Goal: Information Seeking & Learning: Learn about a topic

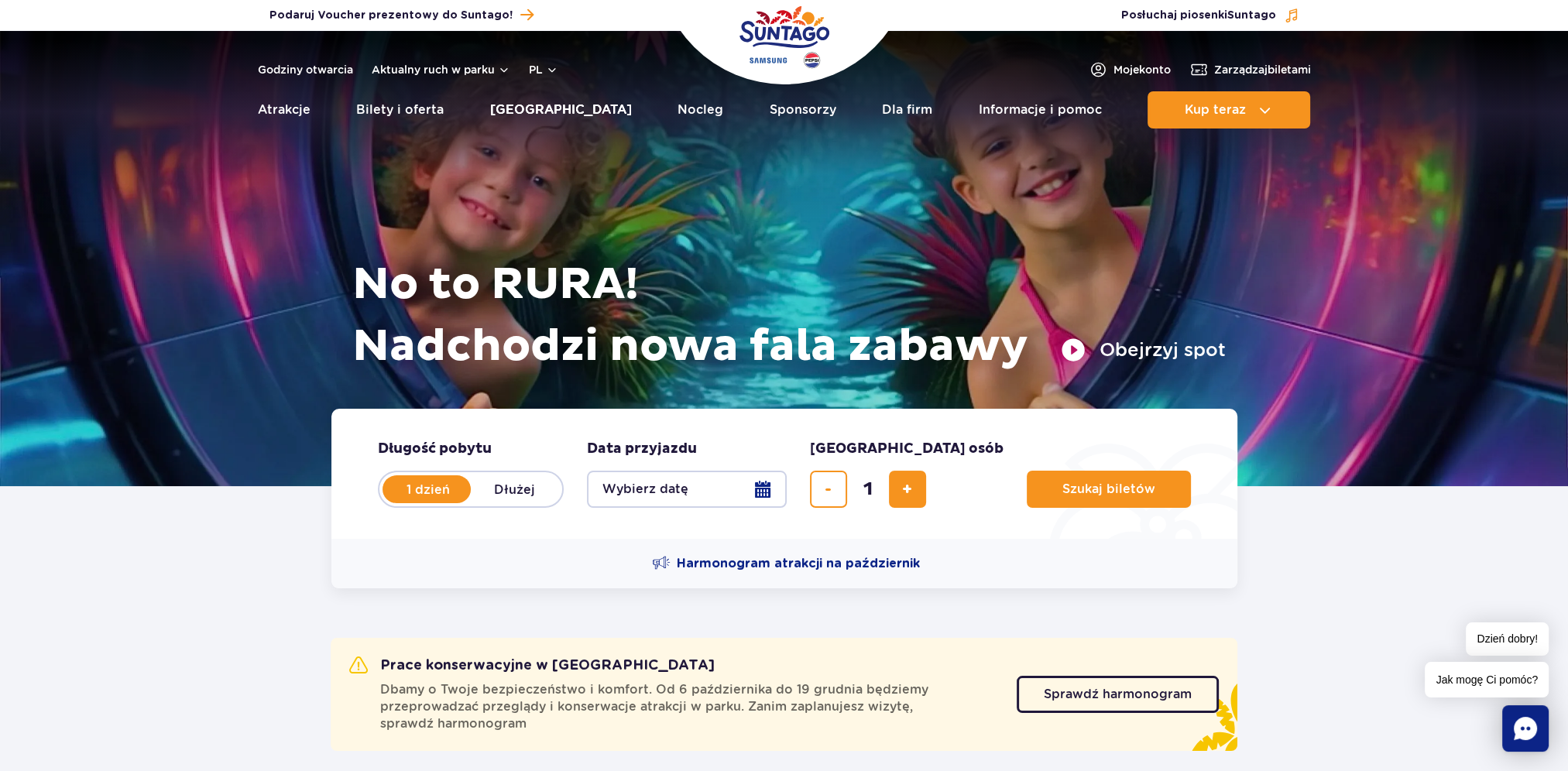
click at [551, 113] on link "[GEOGRAPHIC_DATA]" at bounding box center [561, 110] width 142 height 38
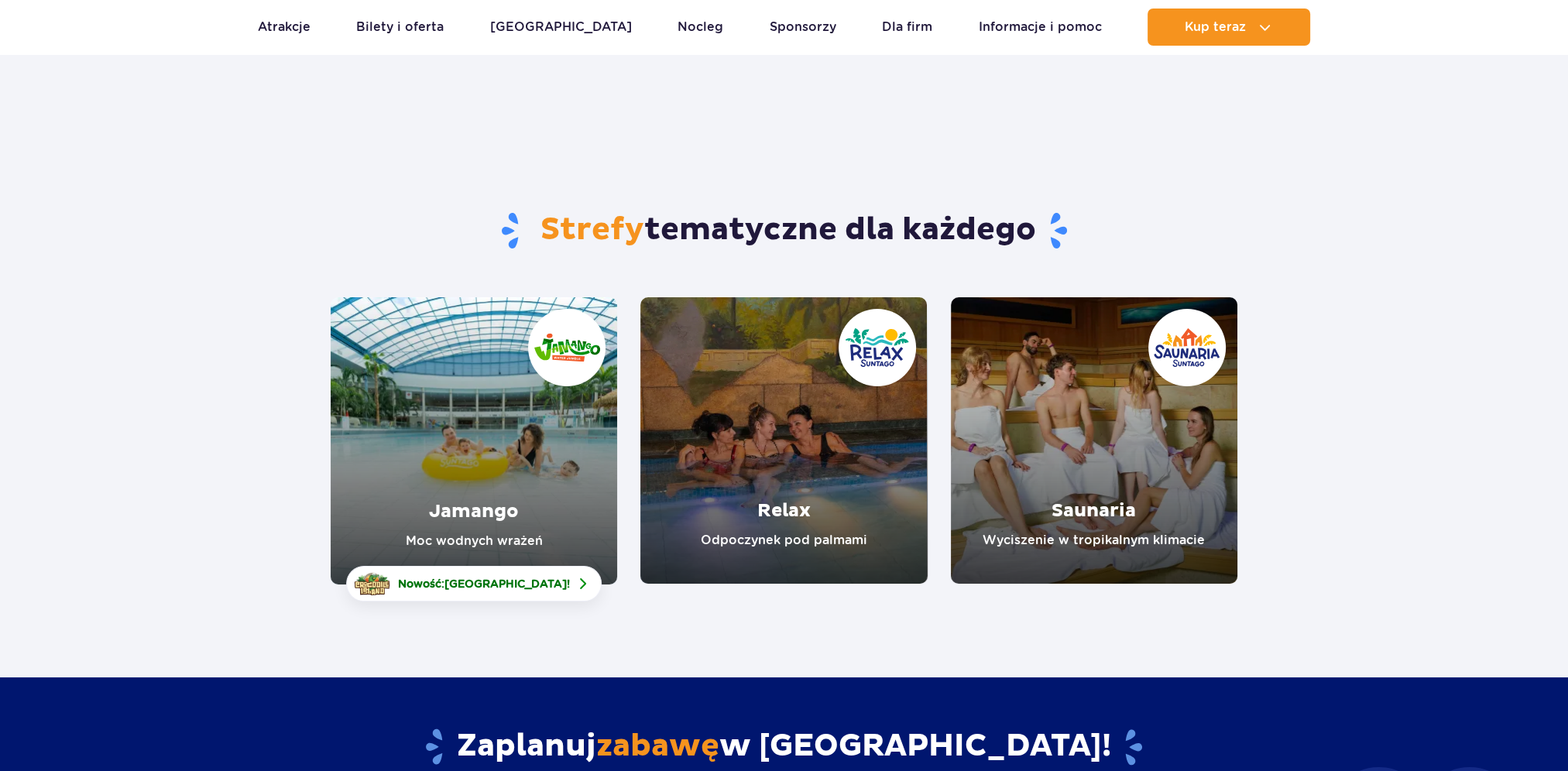
scroll to position [78, 0]
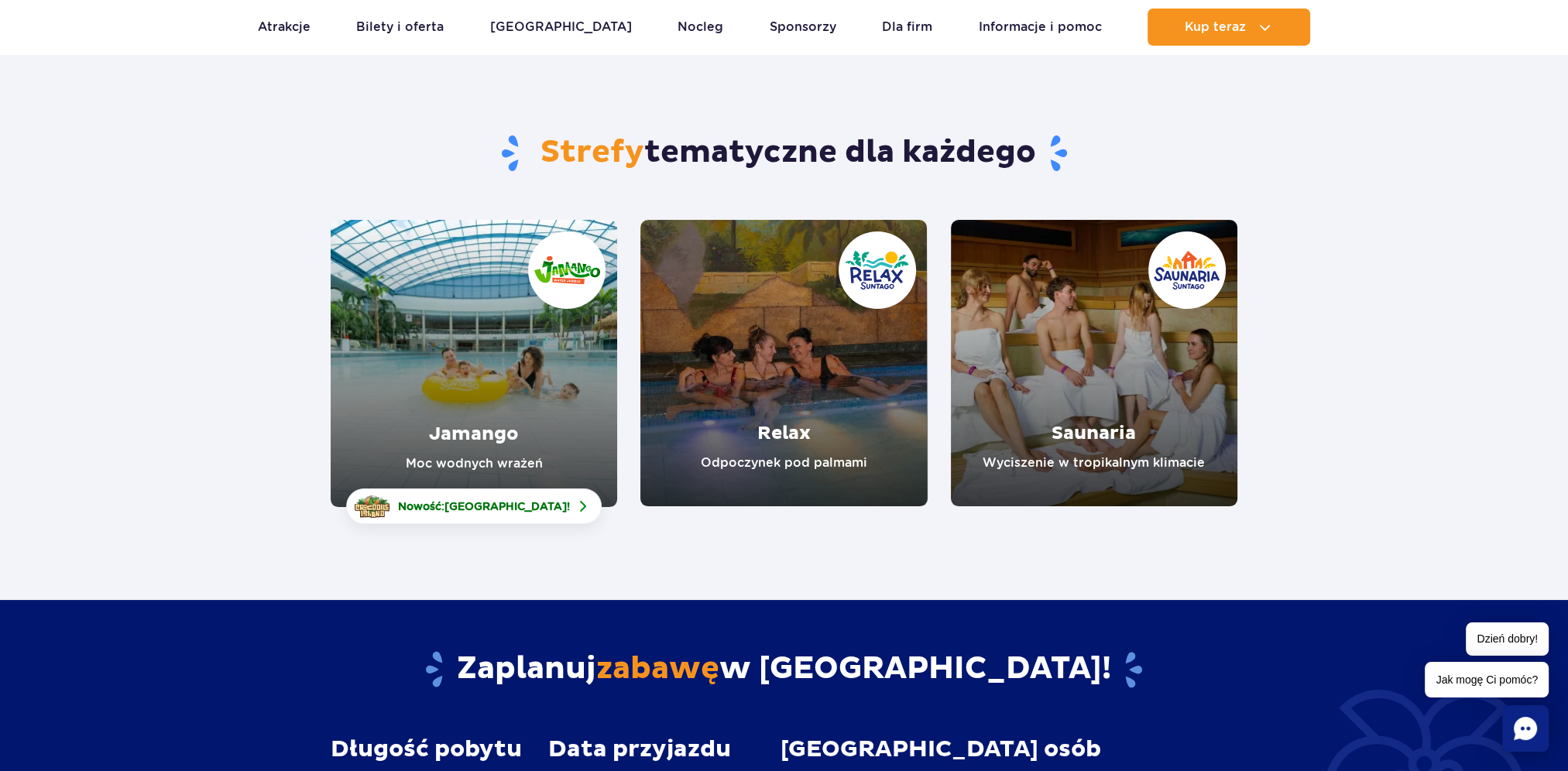
click at [449, 398] on link "Jamango" at bounding box center [474, 364] width 287 height 288
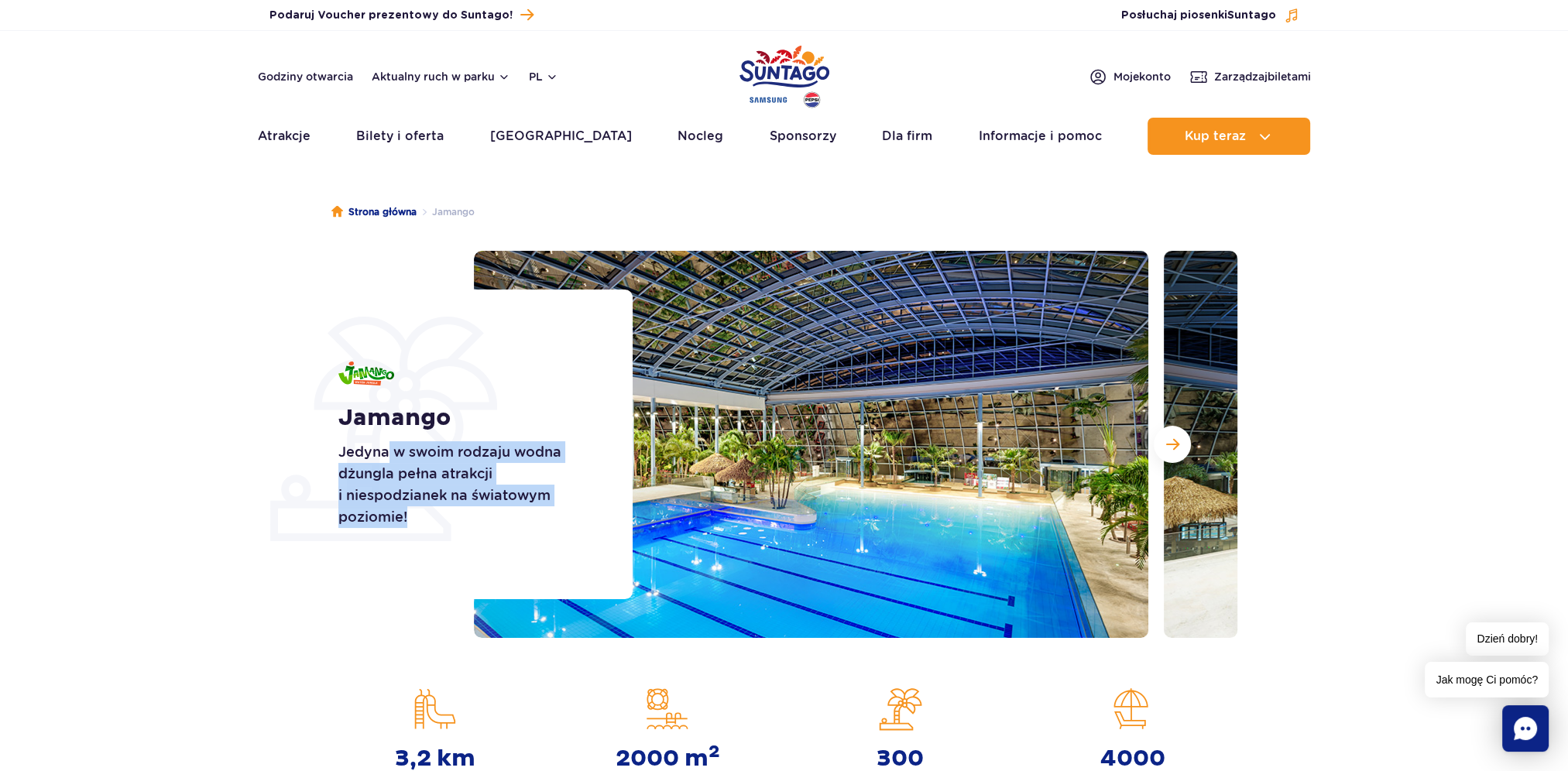
drag, startPoint x: 386, startPoint y: 455, endPoint x: 472, endPoint y: 524, distance: 110.3
click at [472, 524] on p "Jedyna w swoim rodzaju wodna dżungla pełna atrakcji i niespodzianek na światowy…" at bounding box center [468, 484] width 260 height 87
drag, startPoint x: 472, startPoint y: 524, endPoint x: 383, endPoint y: 499, distance: 92.4
click at [381, 503] on p "Jedyna w swoim rodzaju wodna dżungla pełna atrakcji i niespodzianek na światowy…" at bounding box center [468, 484] width 260 height 87
click at [391, 480] on p "Jedyna w swoim rodzaju wodna dżungla pełna atrakcji i niespodzianek na światowy…" at bounding box center [468, 484] width 260 height 87
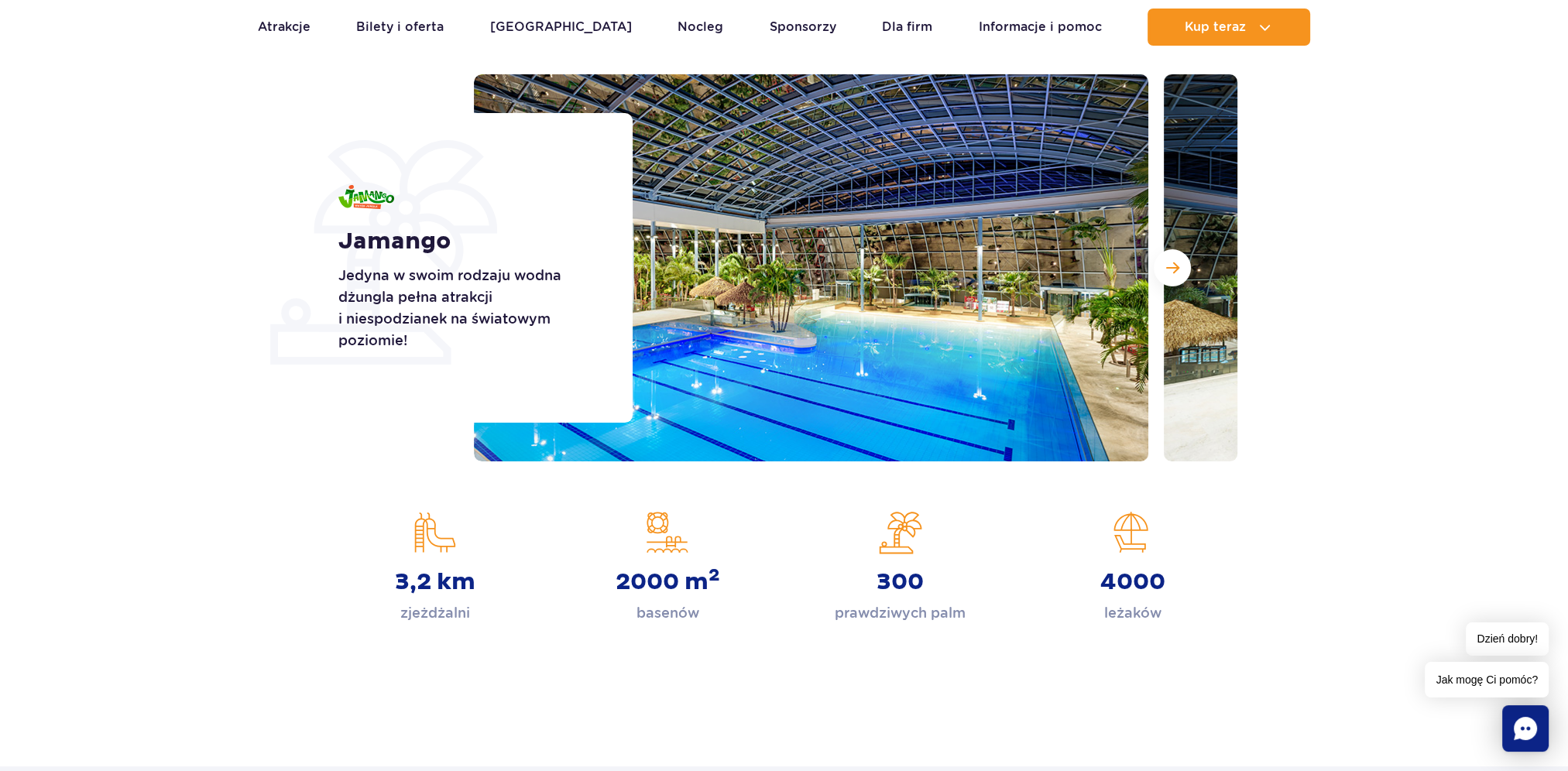
scroll to position [78, 0]
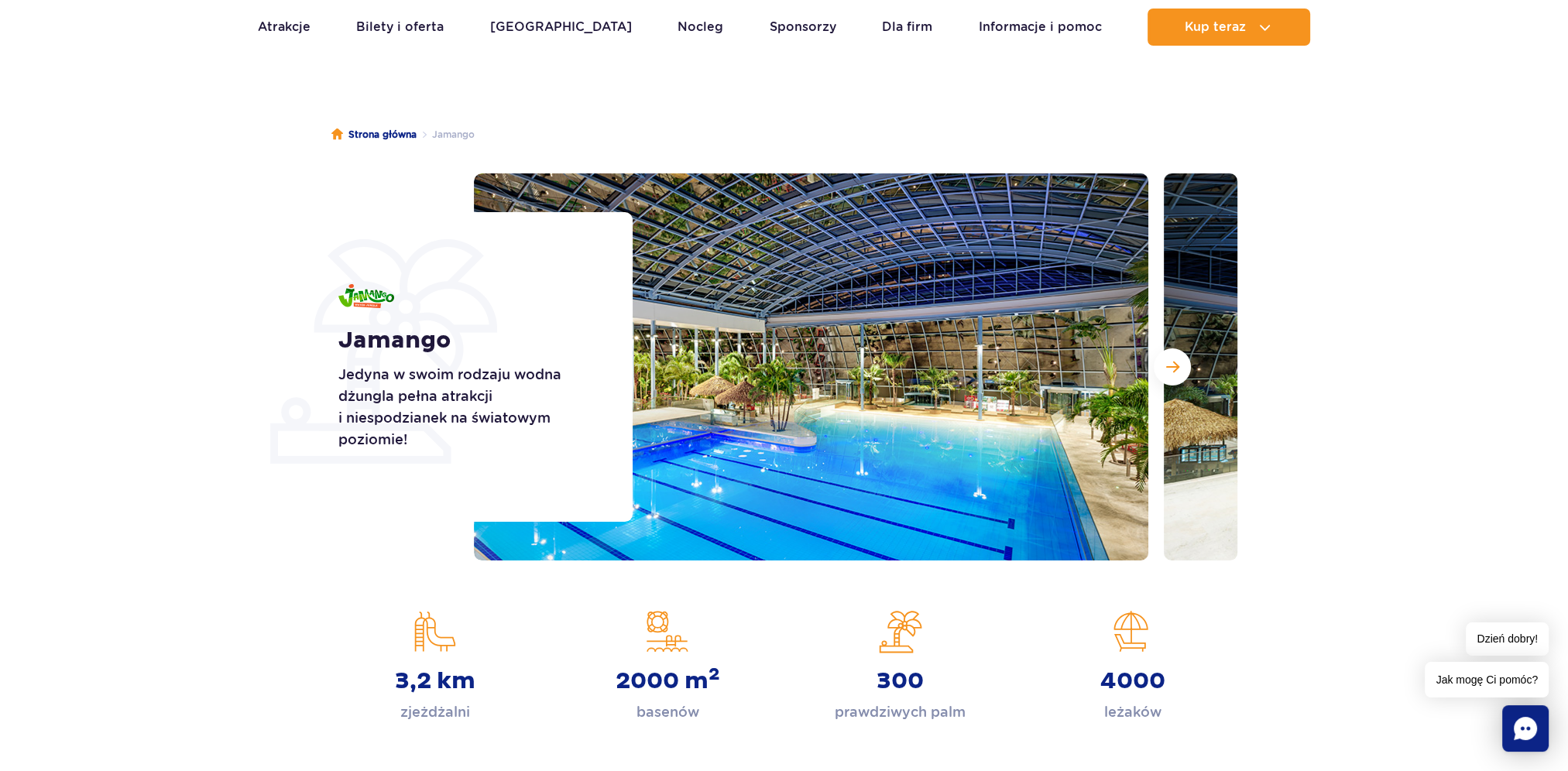
click at [866, 346] on img at bounding box center [811, 366] width 675 height 387
click at [1185, 364] on button "Następny slajd" at bounding box center [1172, 367] width 38 height 38
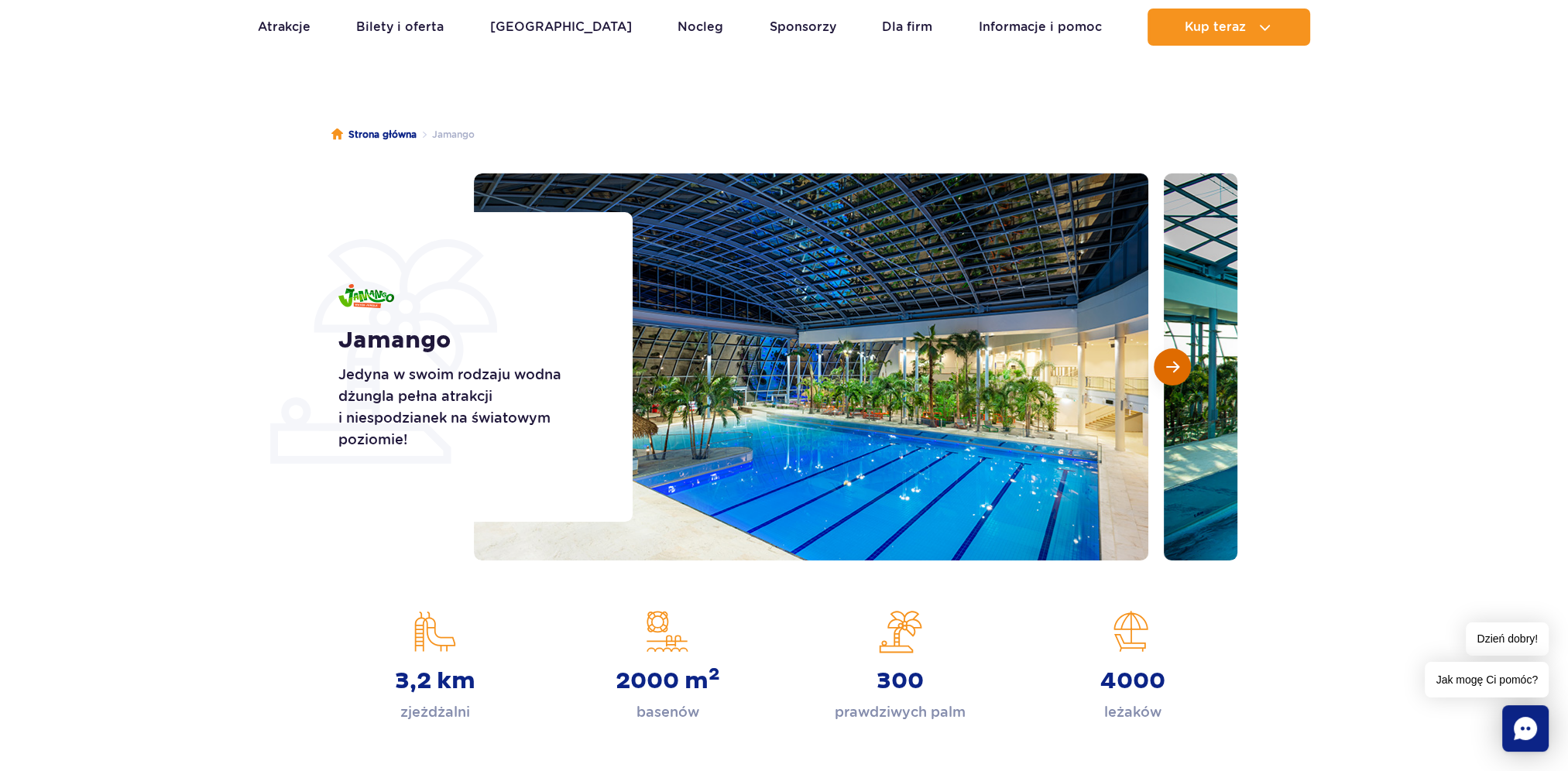
click at [1166, 369] on span "Następny slajd" at bounding box center [1172, 367] width 13 height 14
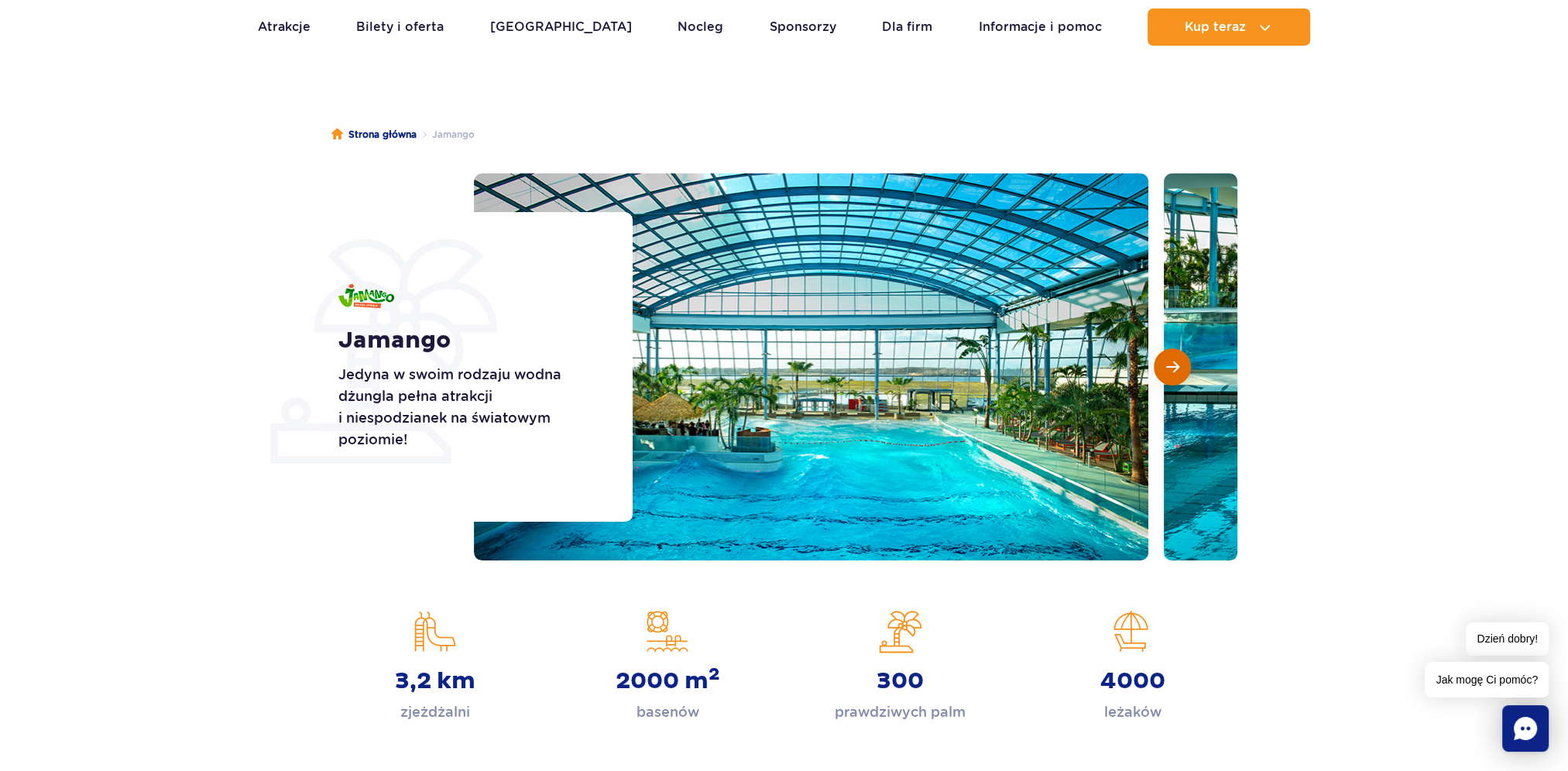
click at [1166, 369] on span "Następny slajd" at bounding box center [1172, 367] width 13 height 14
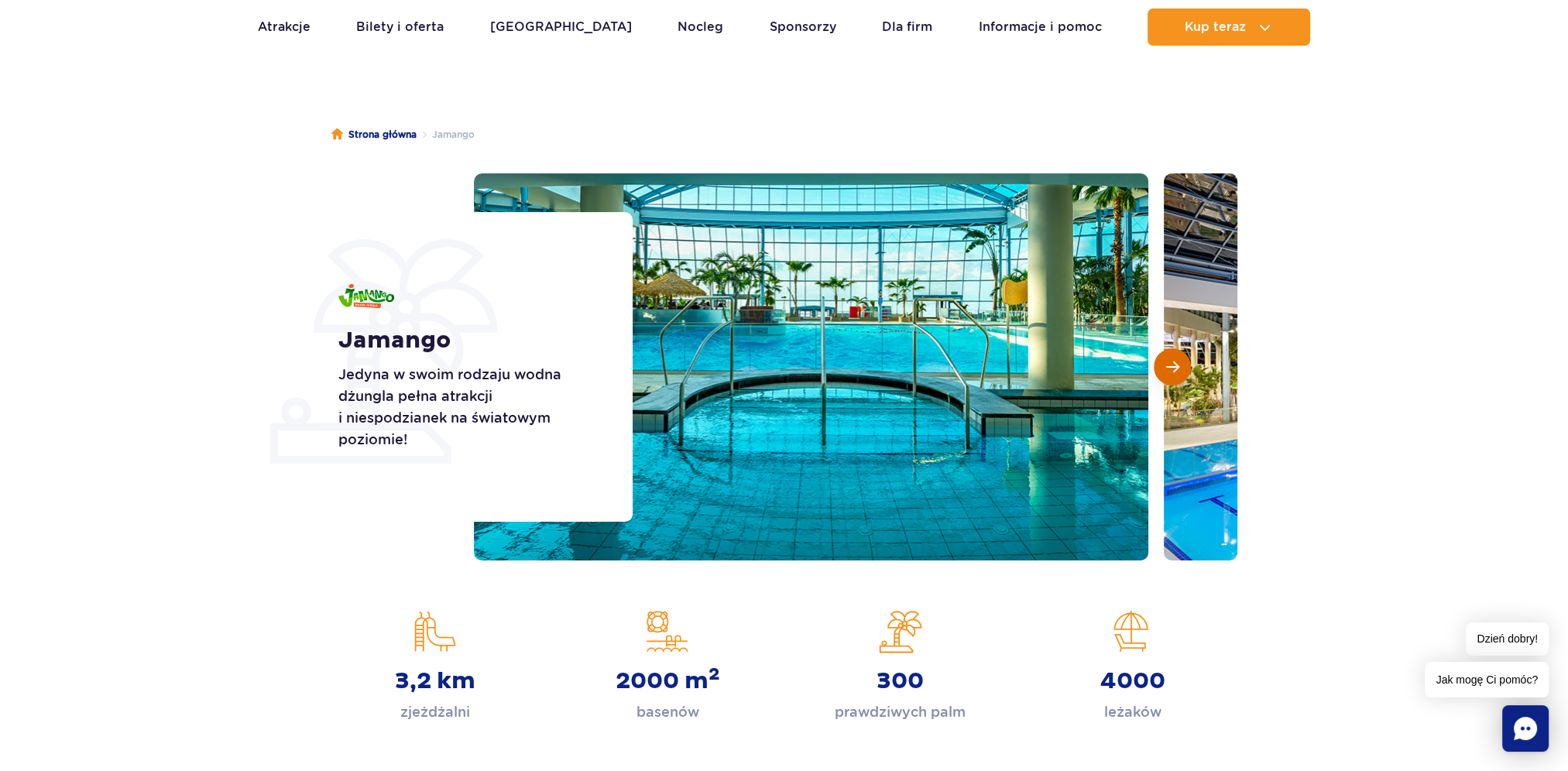
click at [1166, 369] on span "Następny slajd" at bounding box center [1172, 367] width 13 height 14
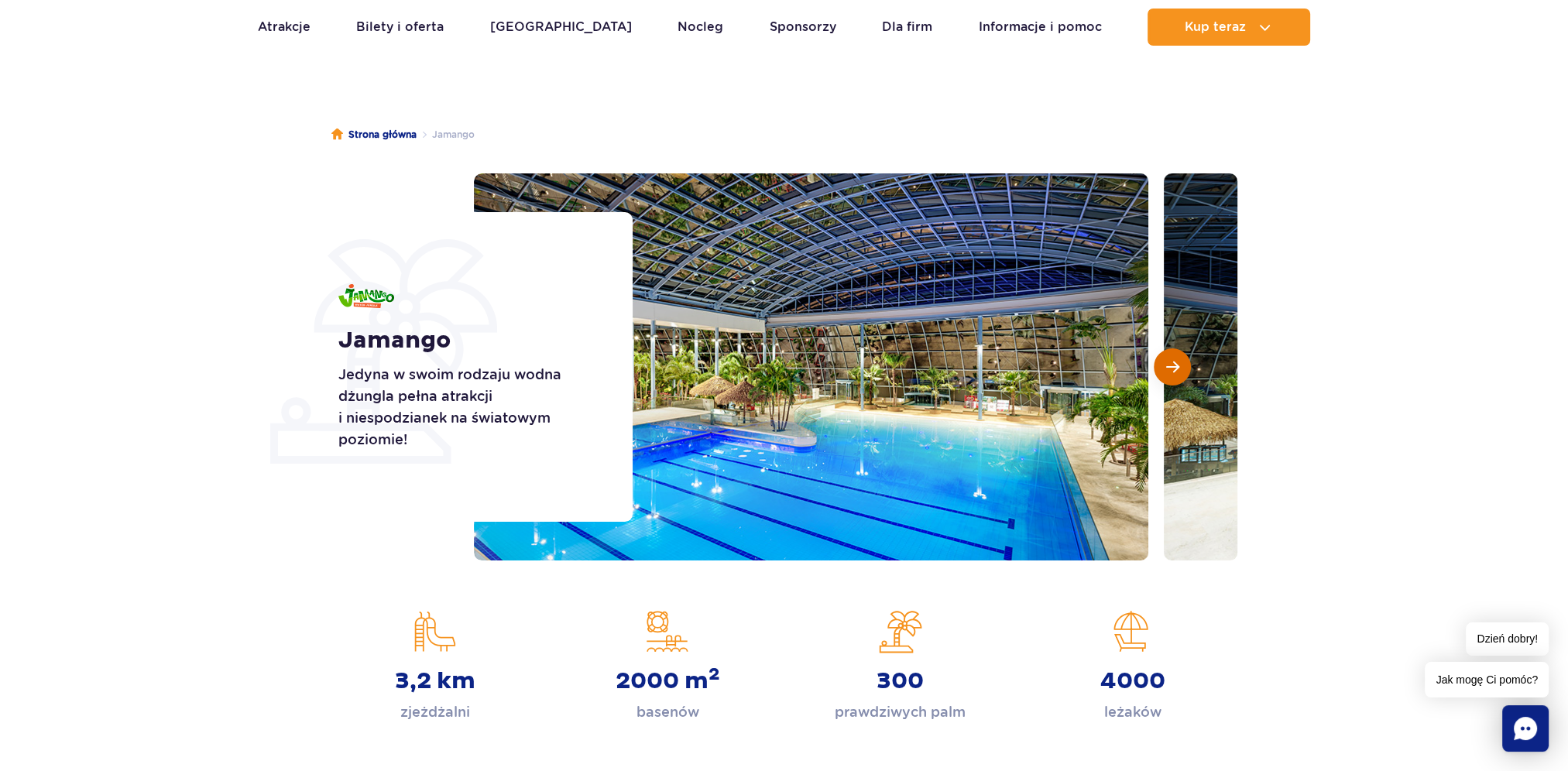
click at [1166, 369] on span "Następny slajd" at bounding box center [1172, 367] width 13 height 14
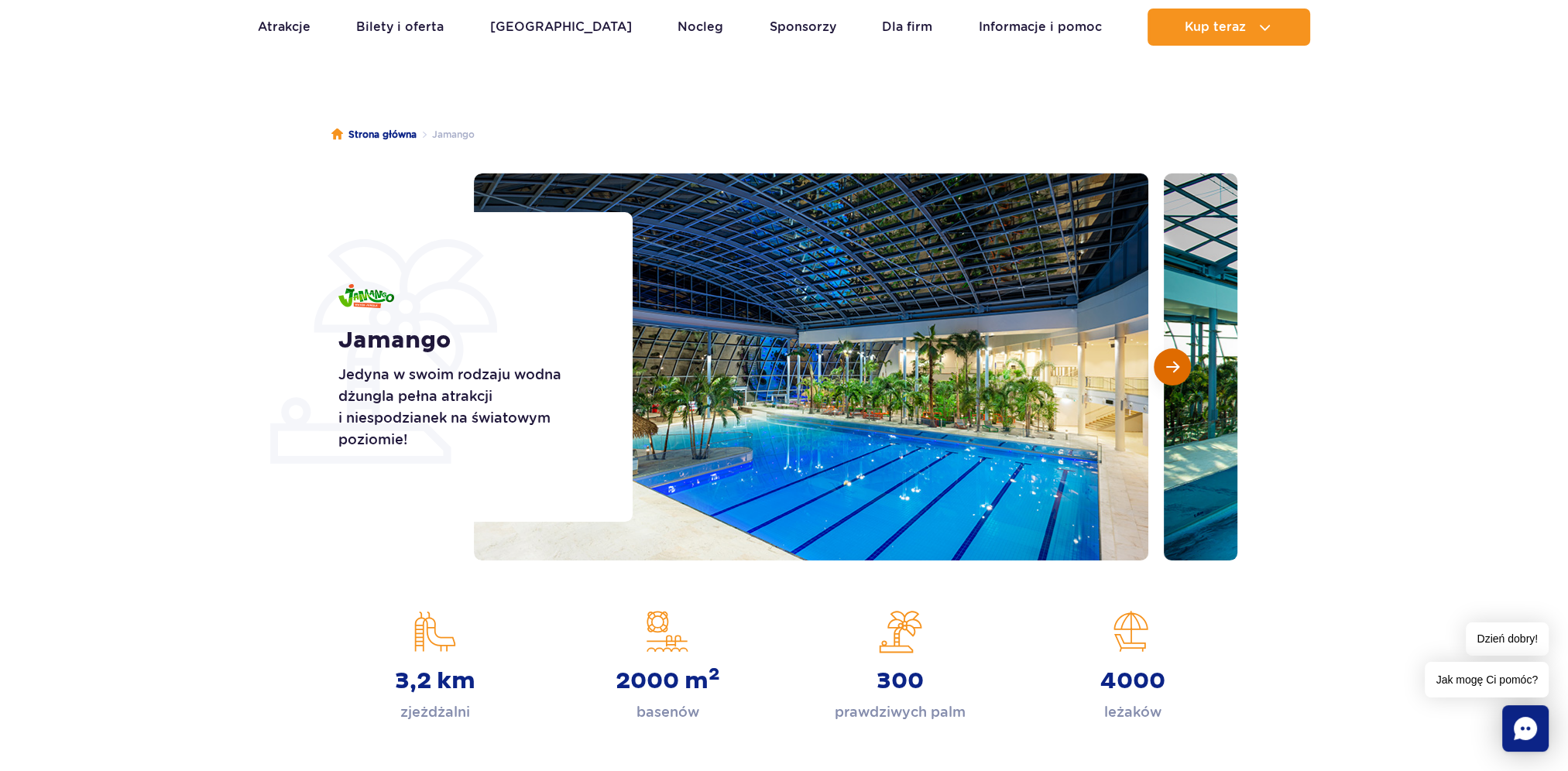
click at [1166, 369] on span "Następny slajd" at bounding box center [1172, 367] width 13 height 14
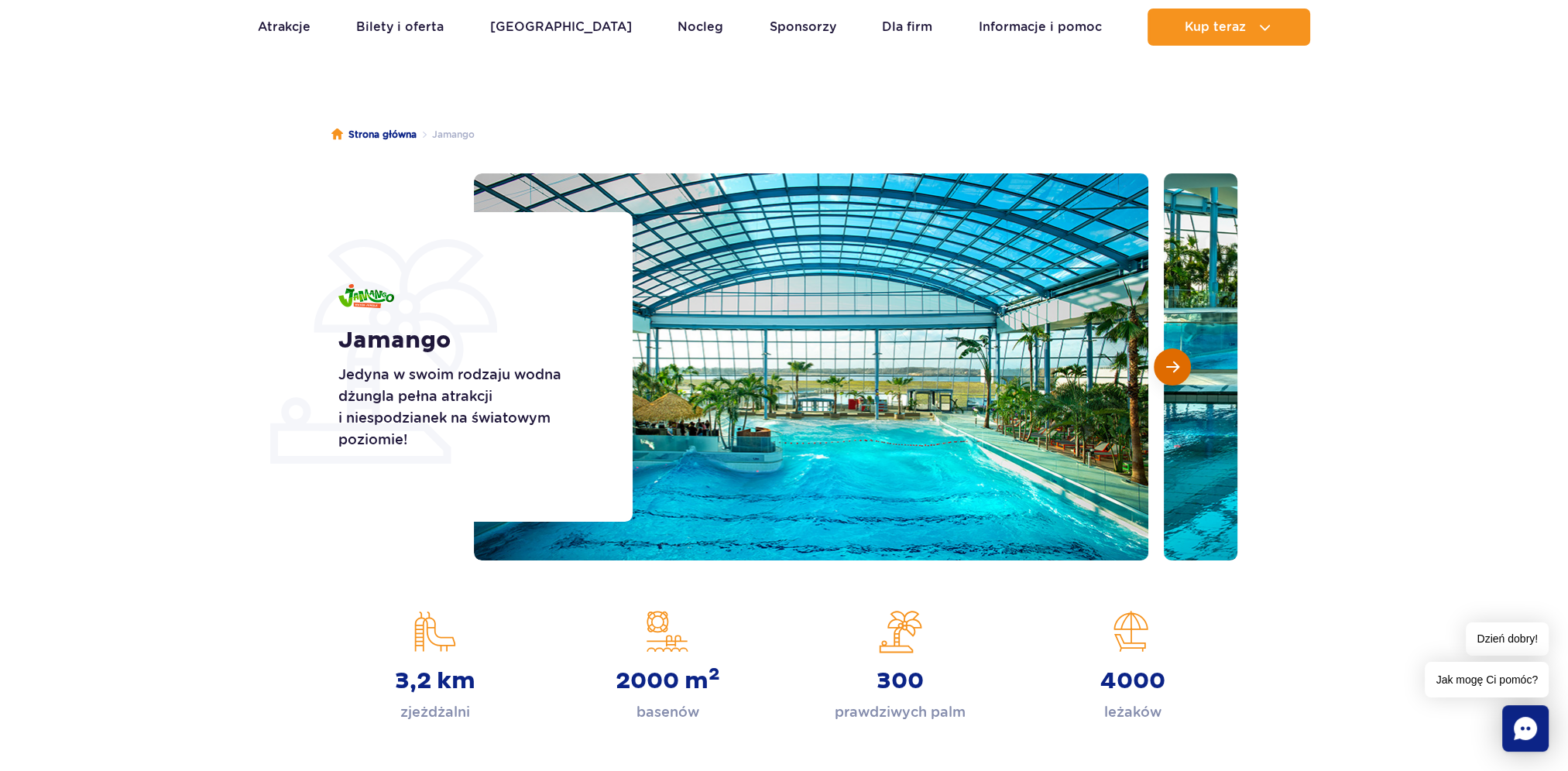
click at [1166, 369] on span "Następny slajd" at bounding box center [1172, 367] width 13 height 14
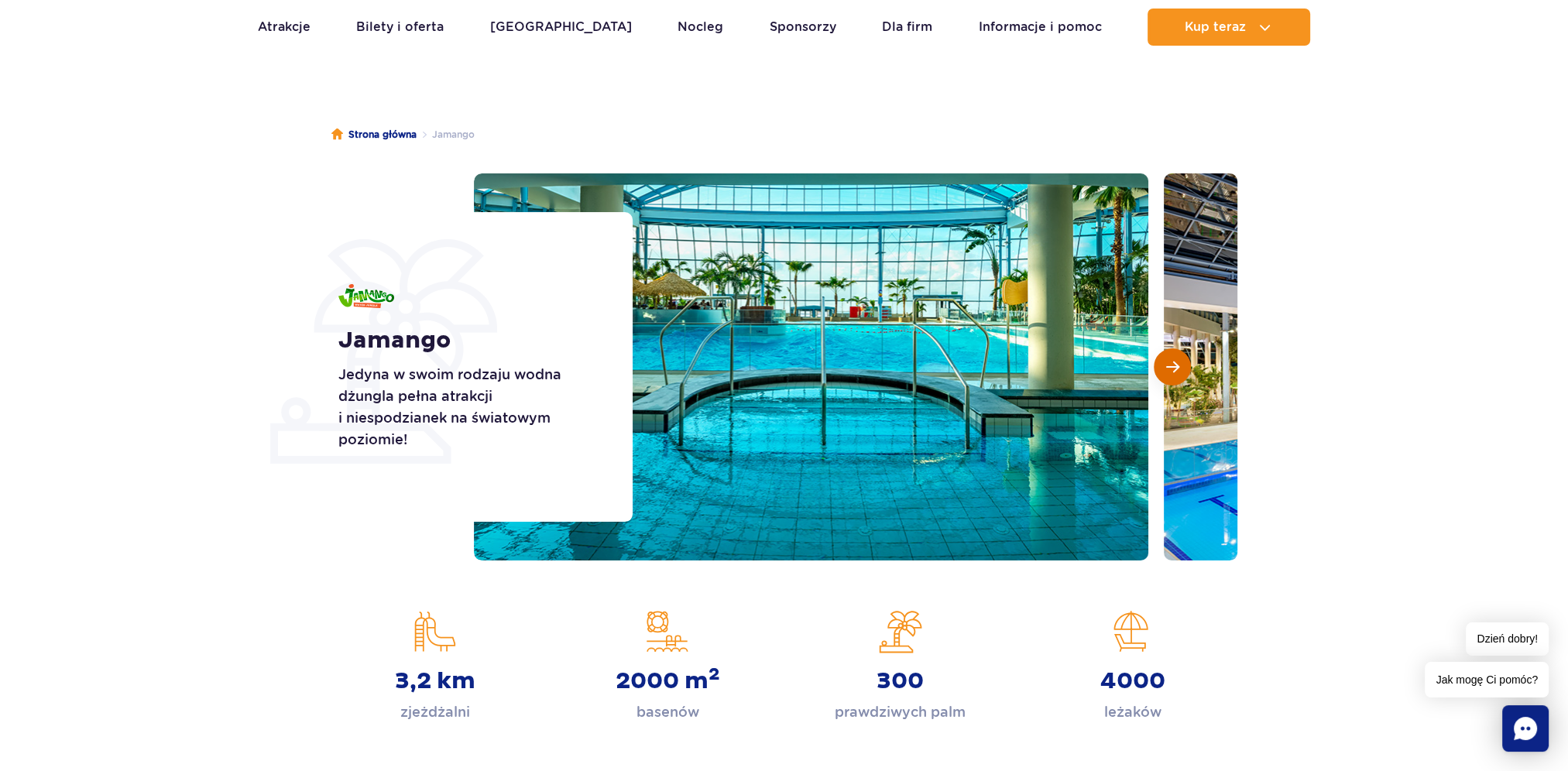
click at [1166, 369] on span "Następny slajd" at bounding box center [1172, 367] width 13 height 14
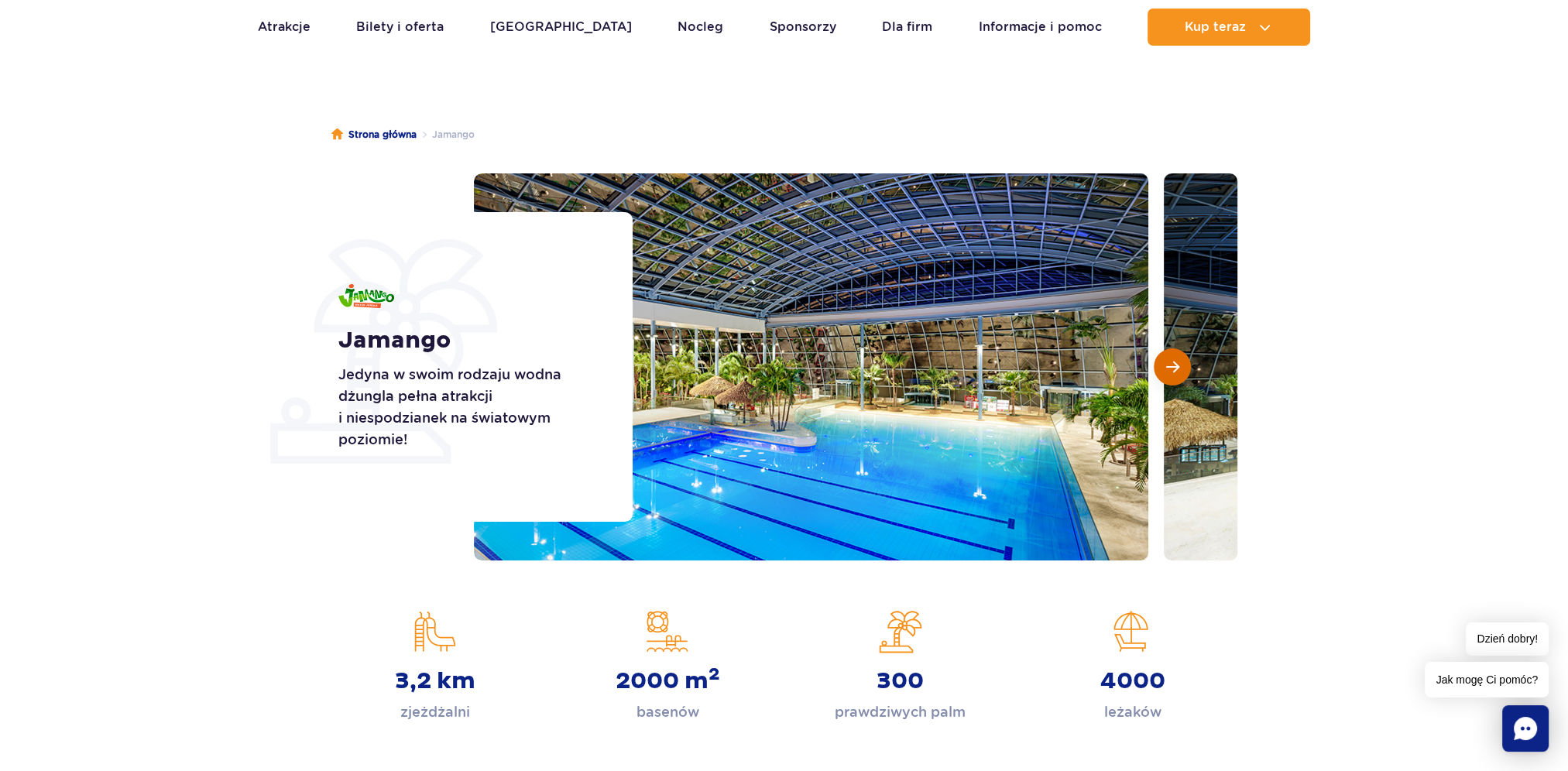
click at [1166, 369] on span "Następny slajd" at bounding box center [1172, 367] width 13 height 14
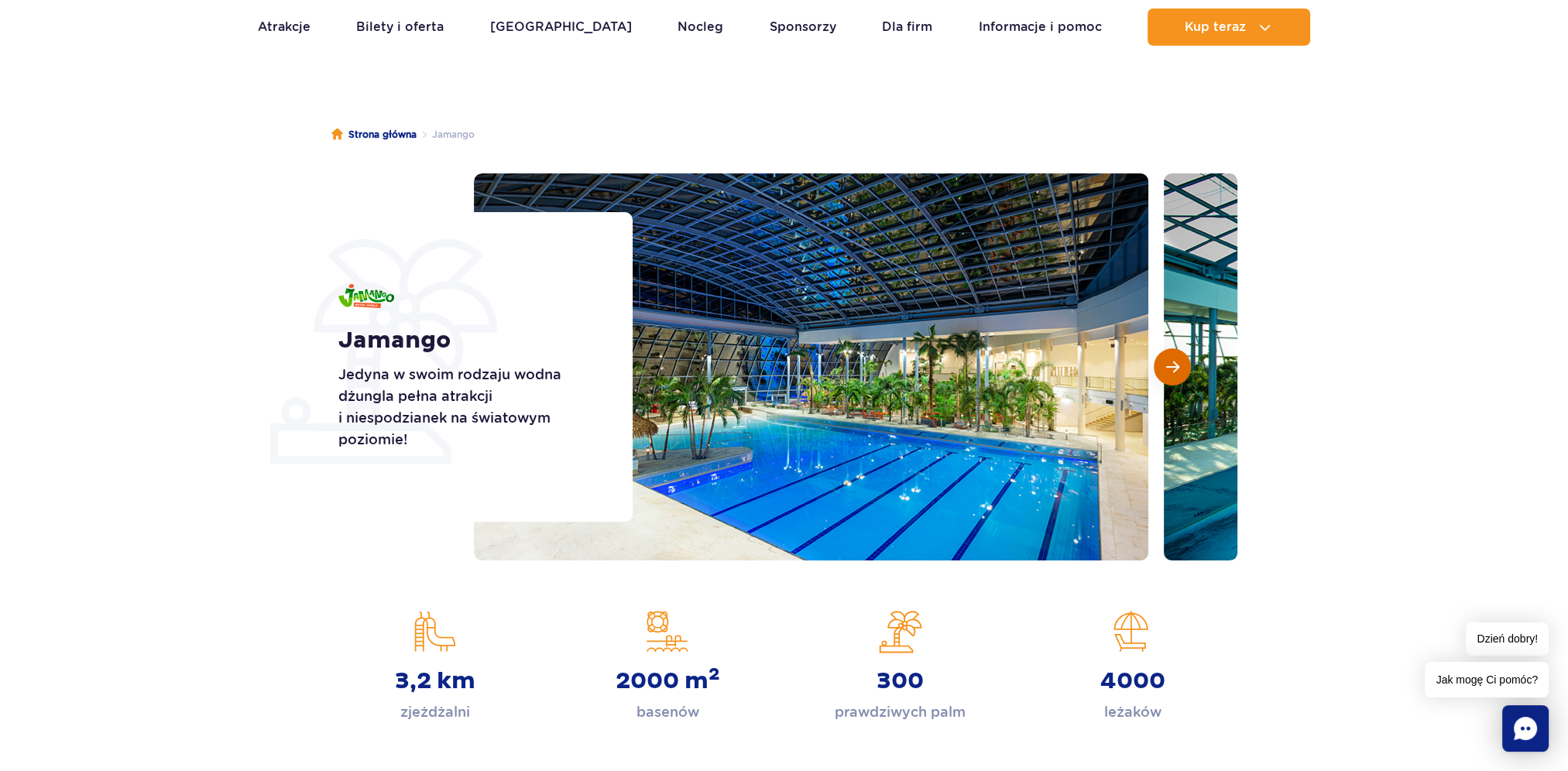
click at [1166, 369] on span "Następny slajd" at bounding box center [1172, 367] width 13 height 14
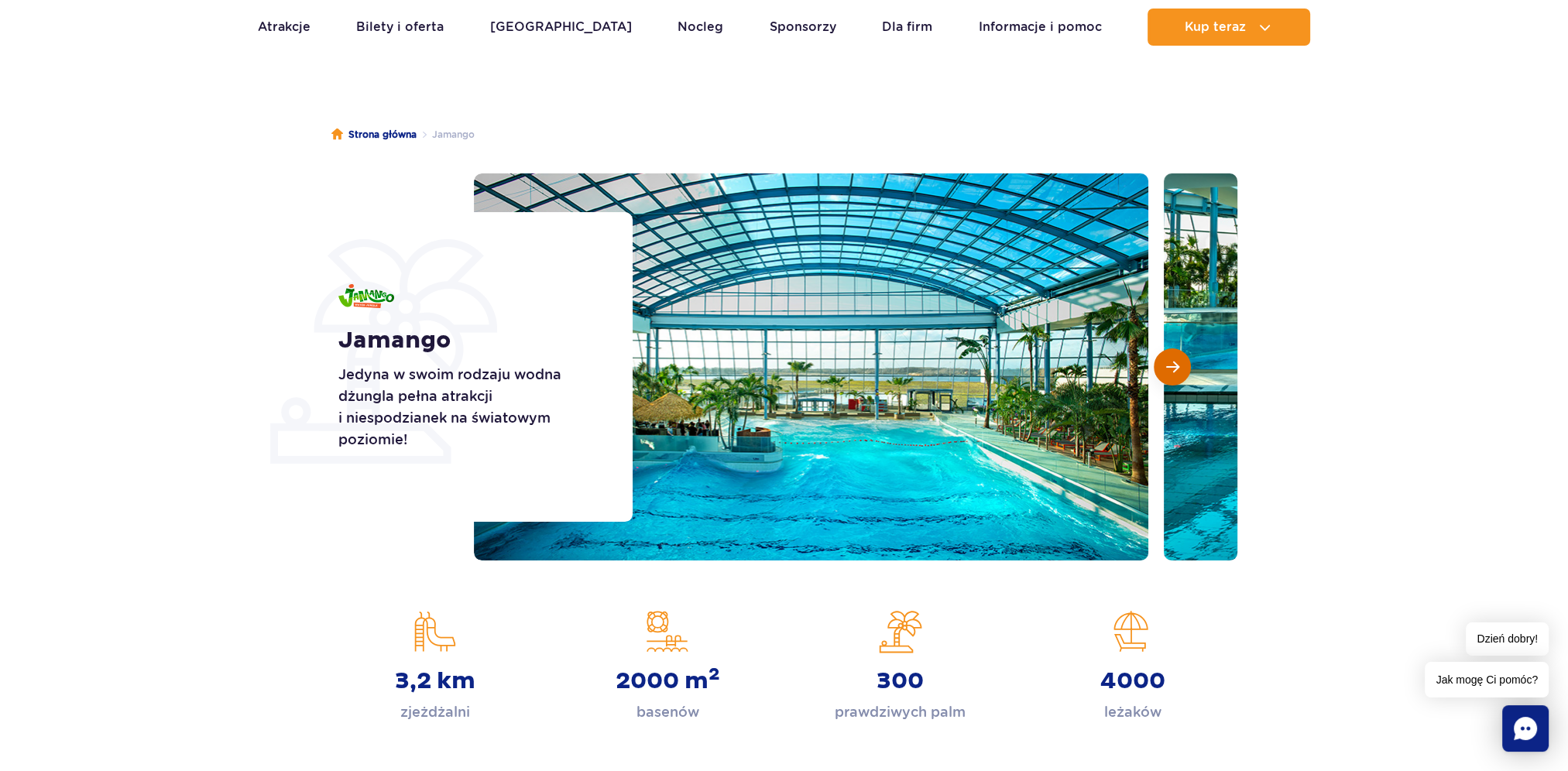
click at [1166, 369] on span "Następny slajd" at bounding box center [1172, 367] width 13 height 14
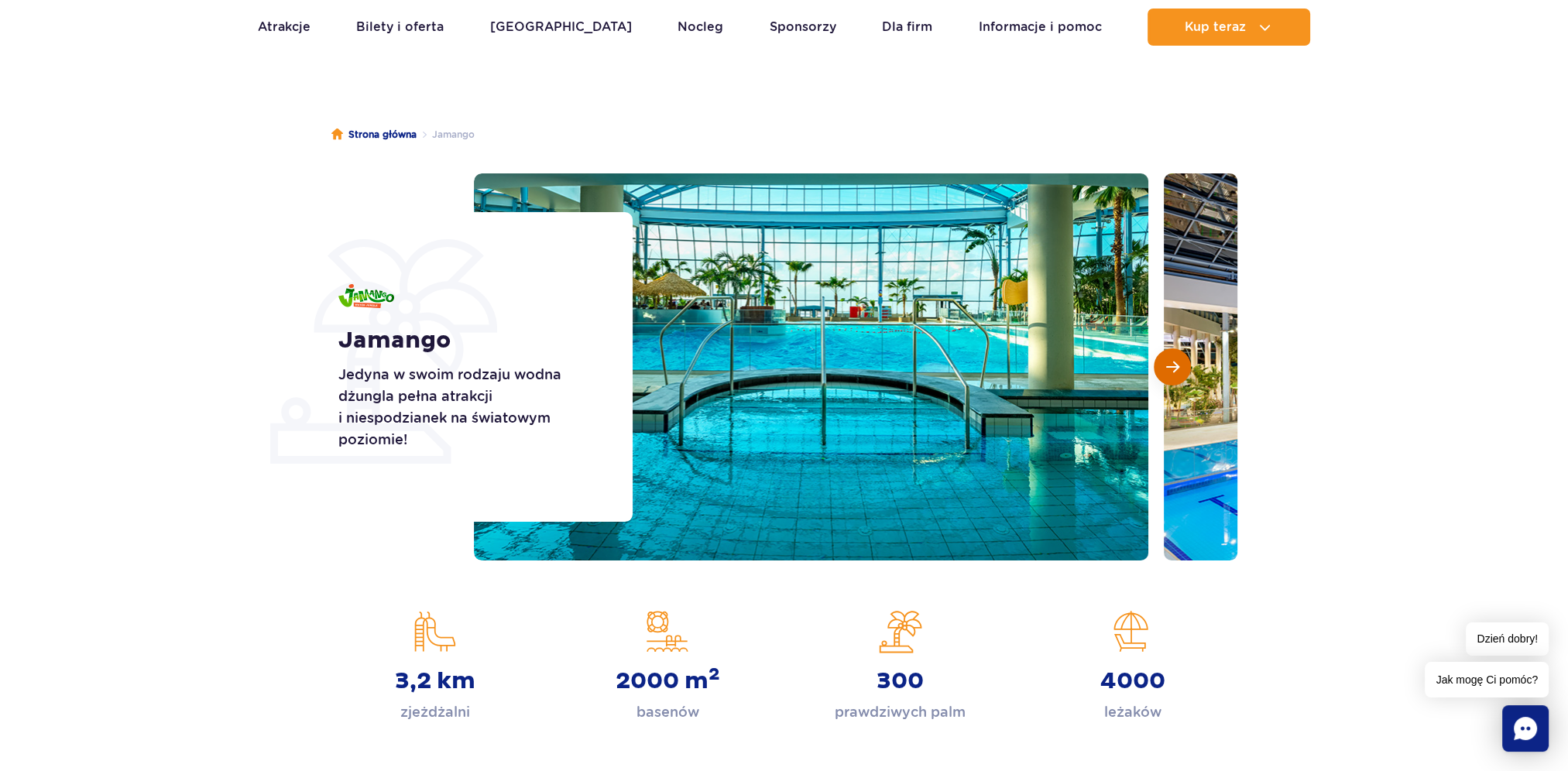
click at [1166, 369] on span "Następny slajd" at bounding box center [1172, 367] width 13 height 14
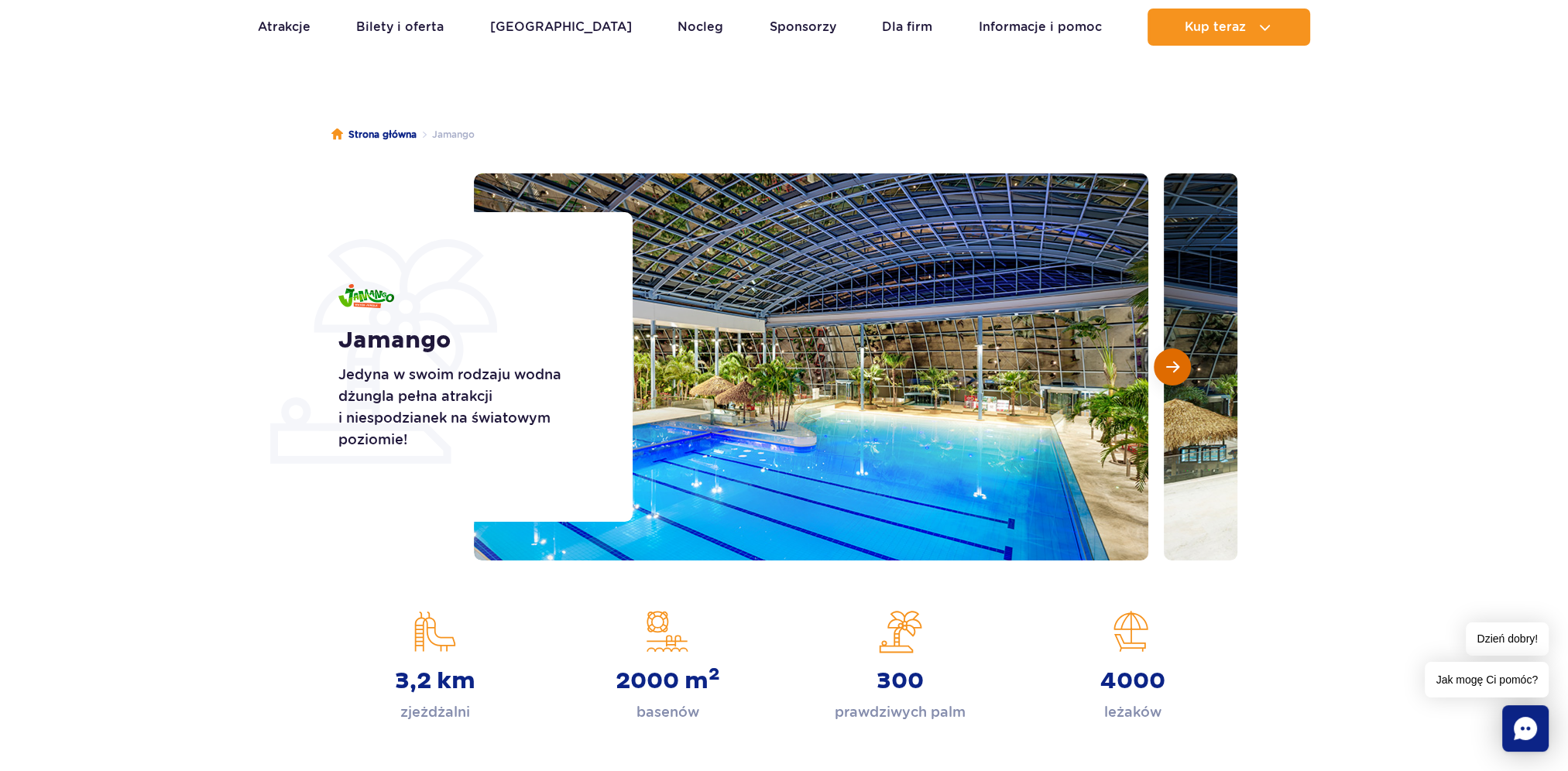
click at [1166, 369] on span "Następny slajd" at bounding box center [1172, 367] width 13 height 14
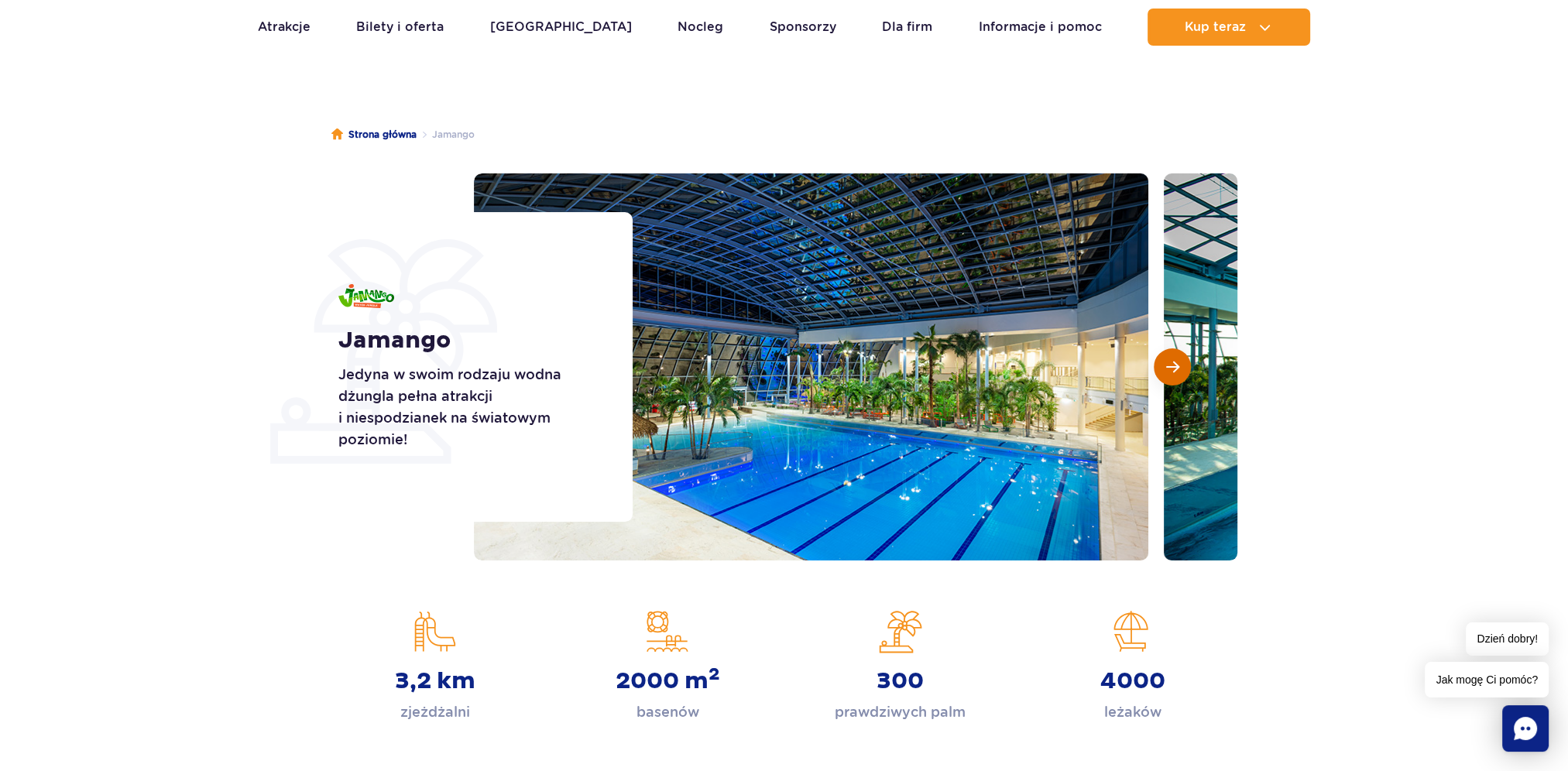
click at [1166, 369] on span "Następny slajd" at bounding box center [1172, 367] width 13 height 14
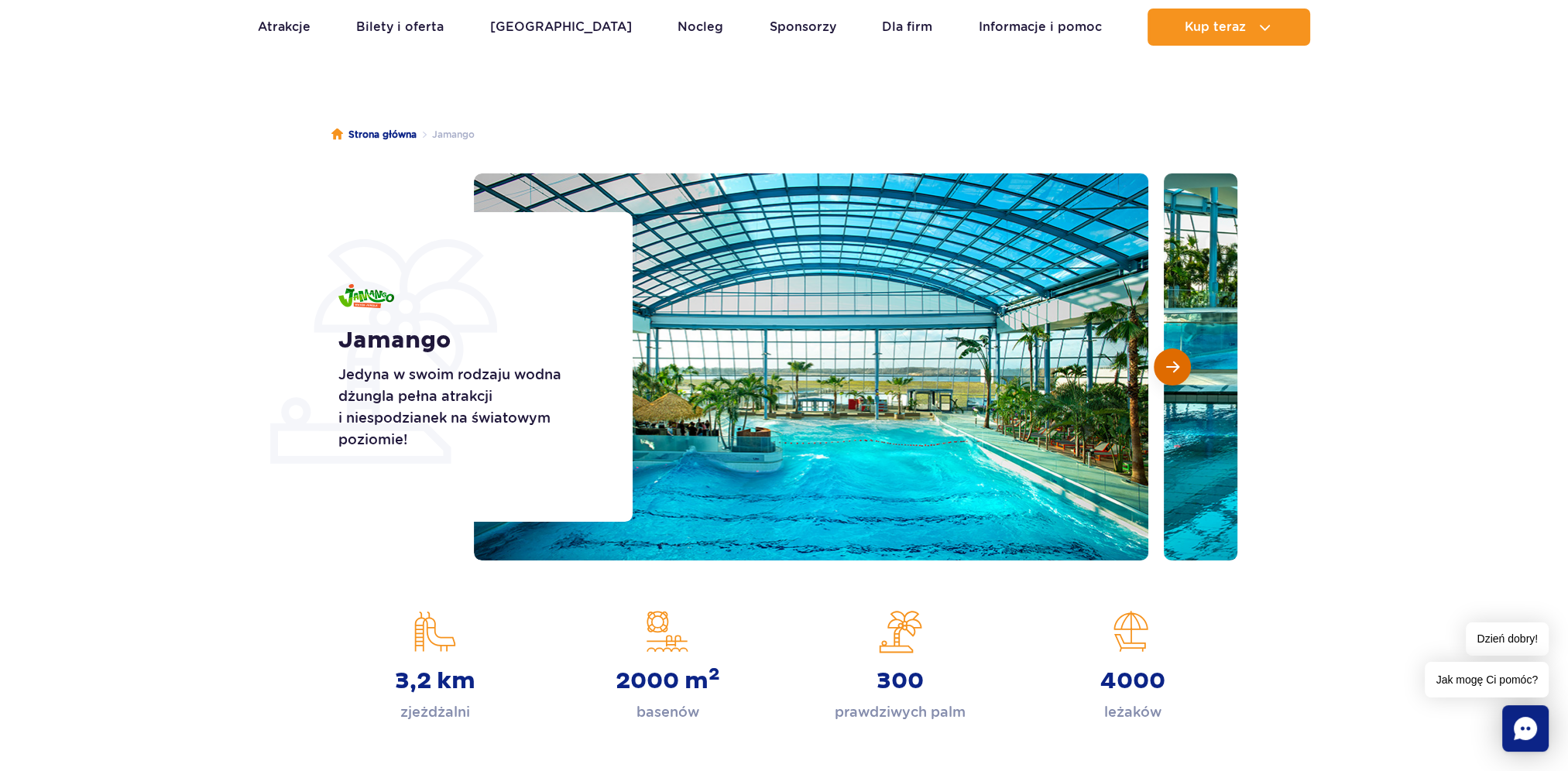
click at [1166, 369] on span "Następny slajd" at bounding box center [1172, 367] width 13 height 14
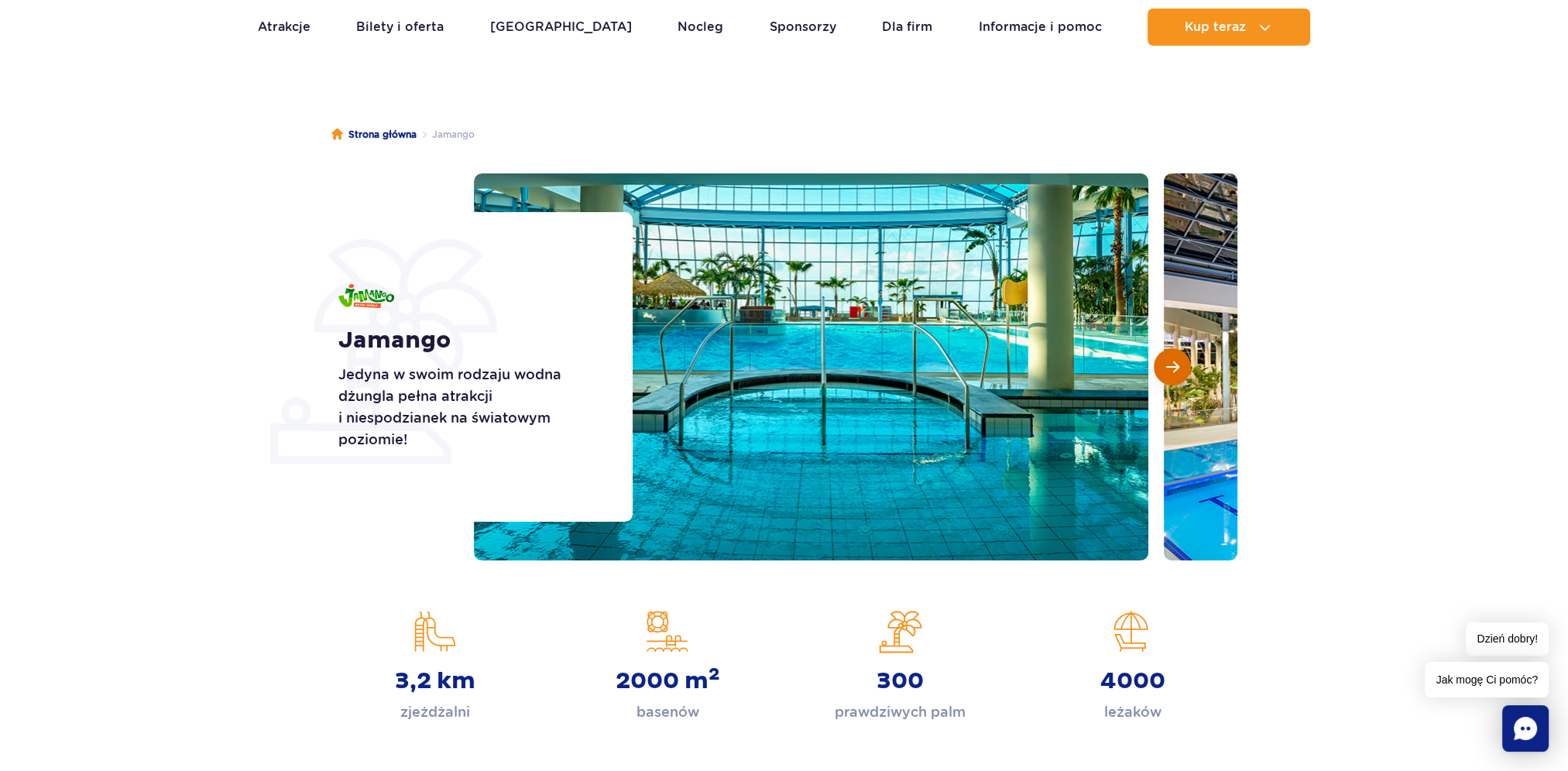
click at [1166, 369] on span "Następny slajd" at bounding box center [1172, 367] width 13 height 14
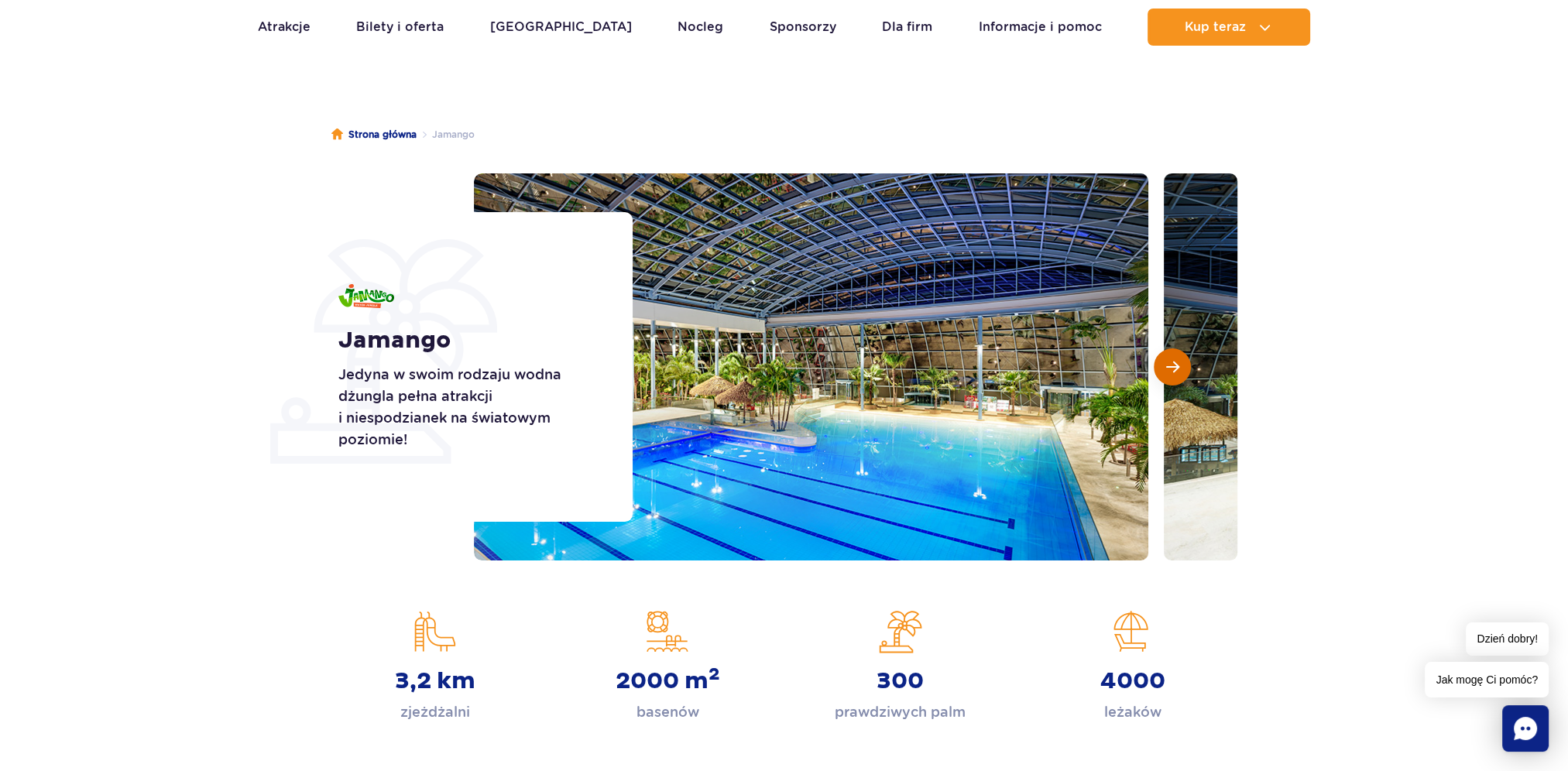
click at [1166, 369] on span "Następny slajd" at bounding box center [1172, 367] width 13 height 14
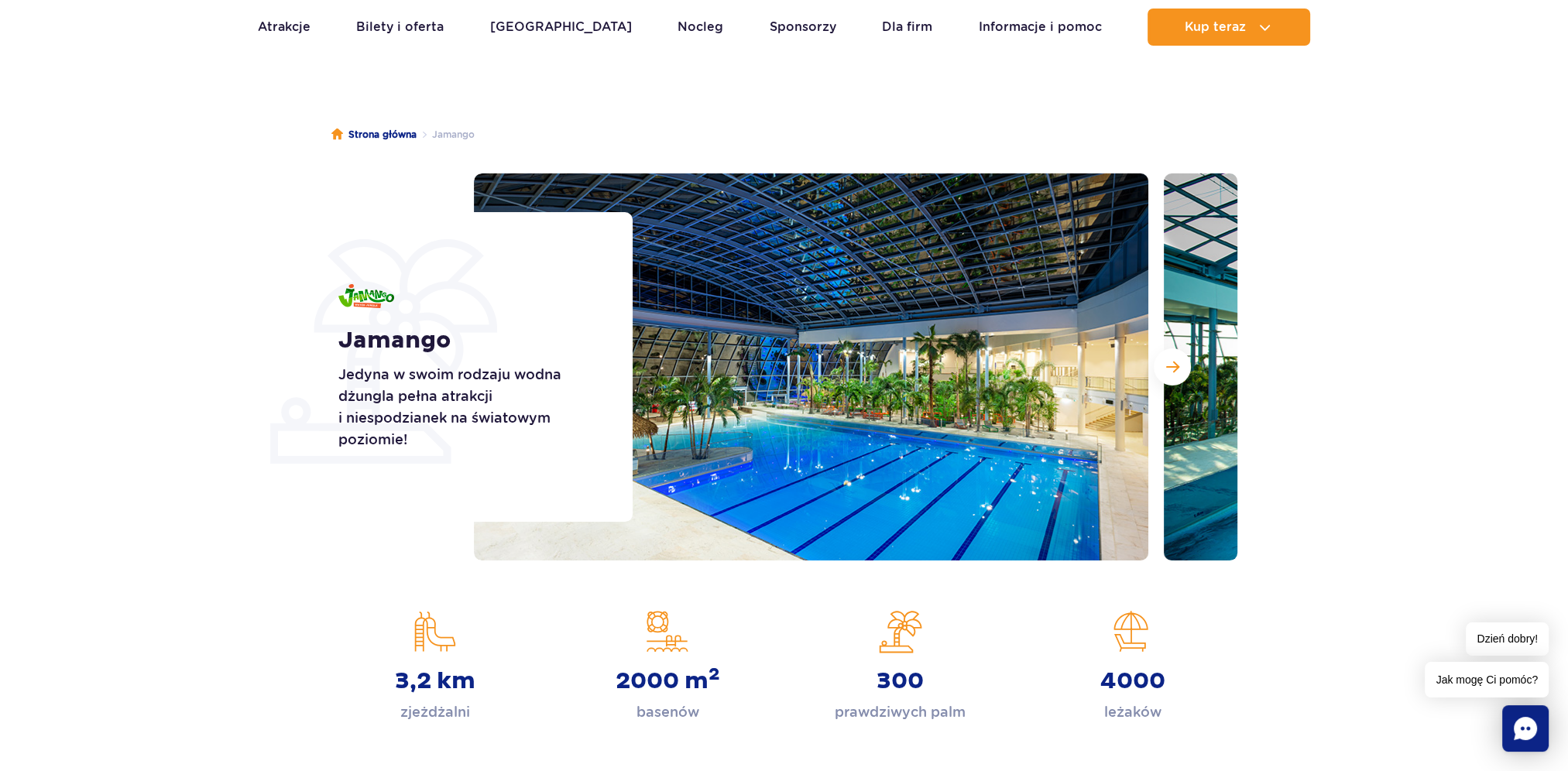
click at [479, 401] on p "Jedyna w swoim rodzaju wodna dżungla pełna atrakcji i niespodzianek na światowy…" at bounding box center [468, 406] width 260 height 87
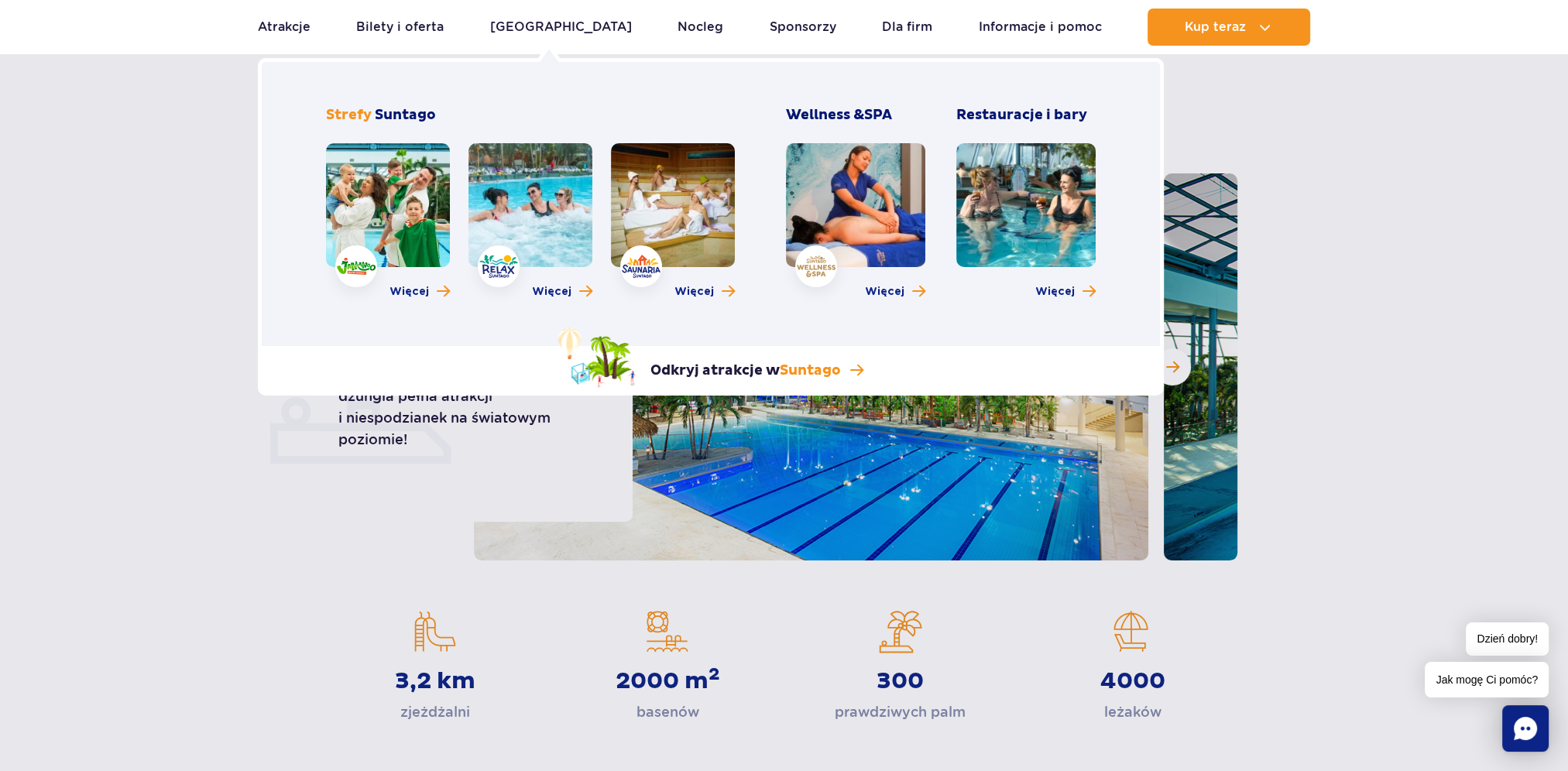
click at [382, 205] on link at bounding box center [388, 205] width 124 height 124
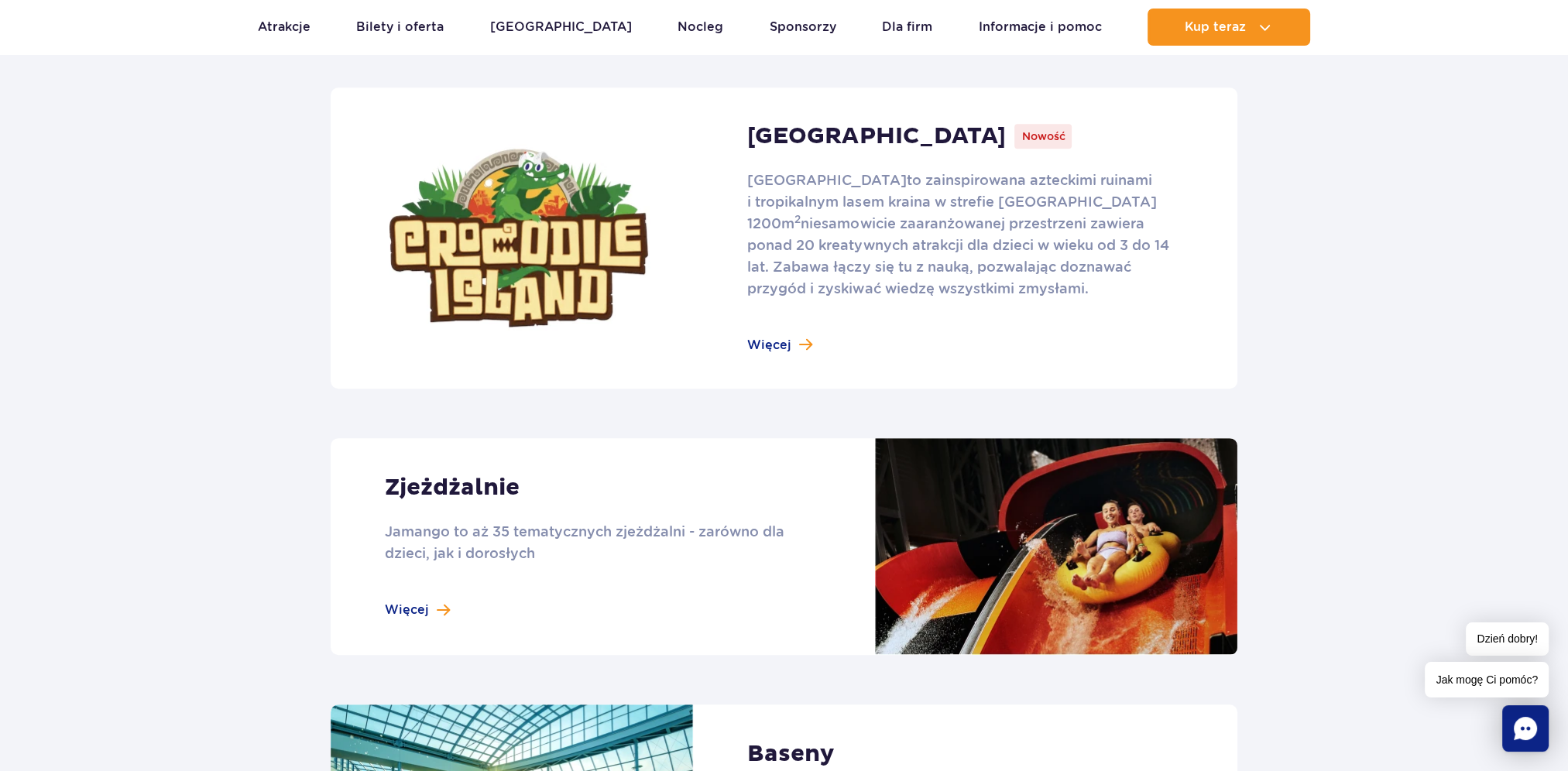
scroll to position [1162, 0]
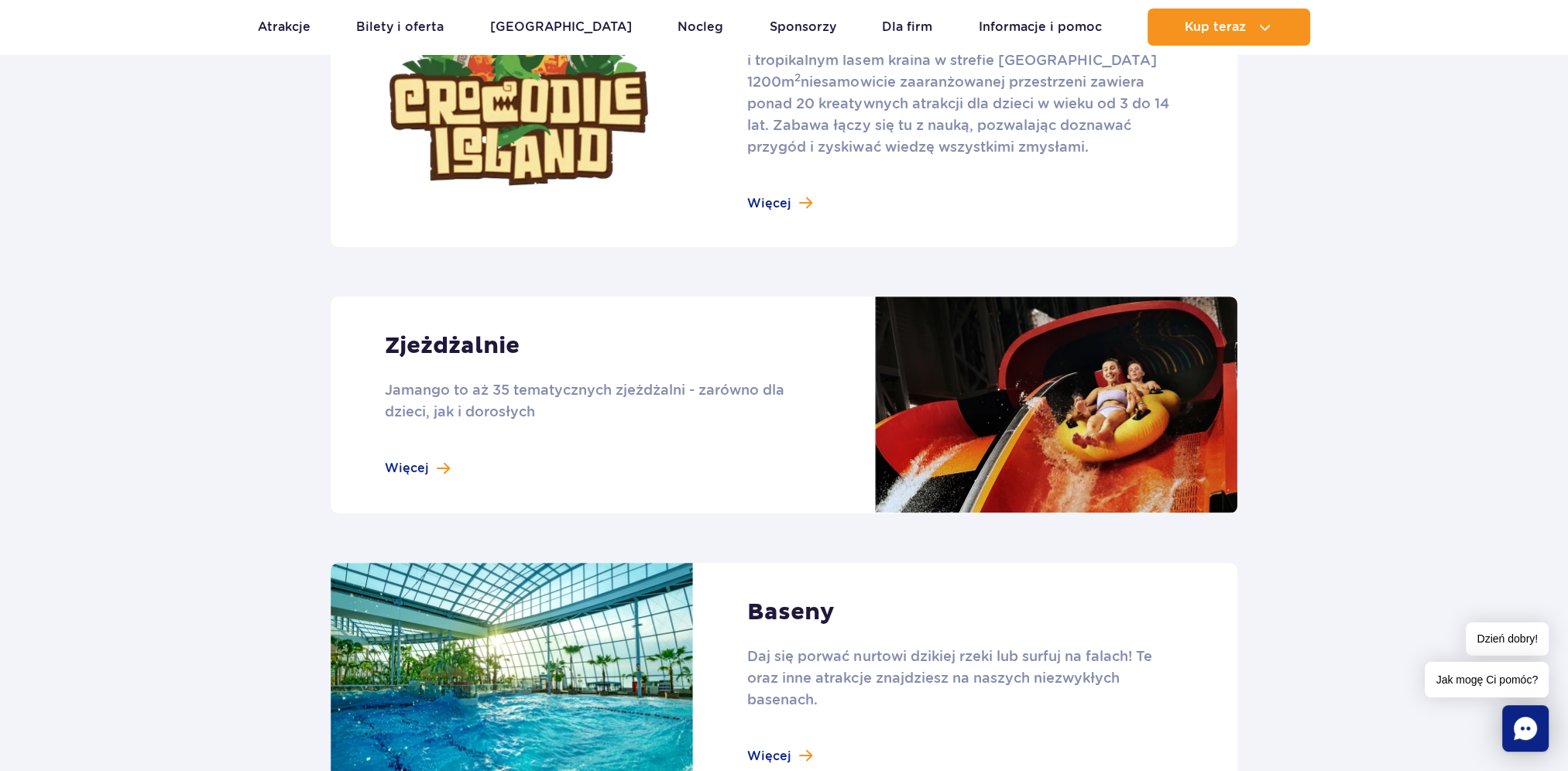
click at [425, 468] on link at bounding box center [784, 405] width 907 height 217
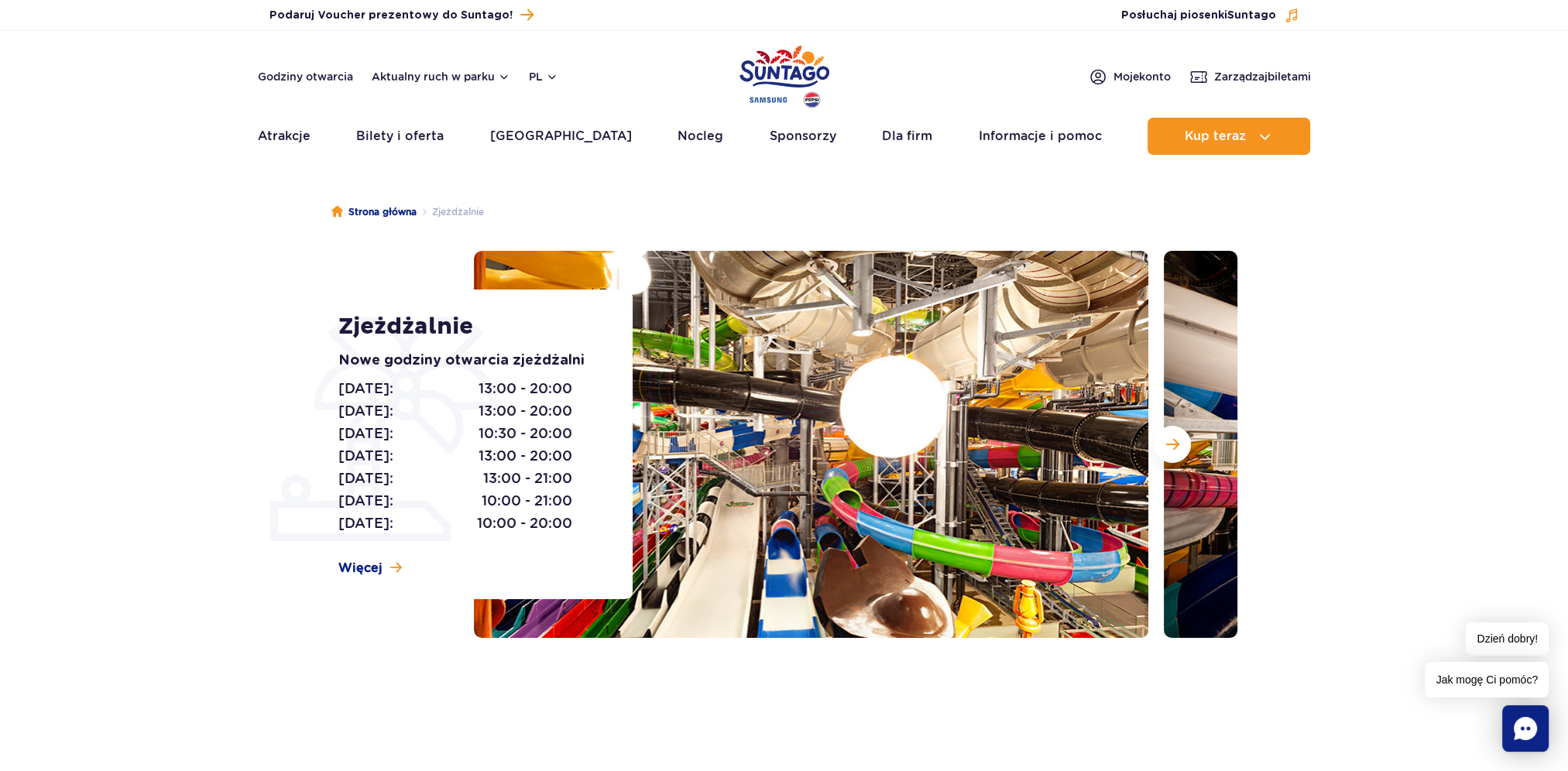
drag, startPoint x: 472, startPoint y: 452, endPoint x: 570, endPoint y: 450, distance: 98.0
click at [570, 450] on p "Czwartek: 13:00 - 20:00" at bounding box center [455, 455] width 234 height 22
drag, startPoint x: 570, startPoint y: 450, endPoint x: 540, endPoint y: 455, distance: 30.4
click at [545, 455] on span "13:00 - 20:00" at bounding box center [525, 455] width 94 height 22
click at [462, 444] on p "Środa: 10:30 - 20:00" at bounding box center [455, 434] width 234 height 22
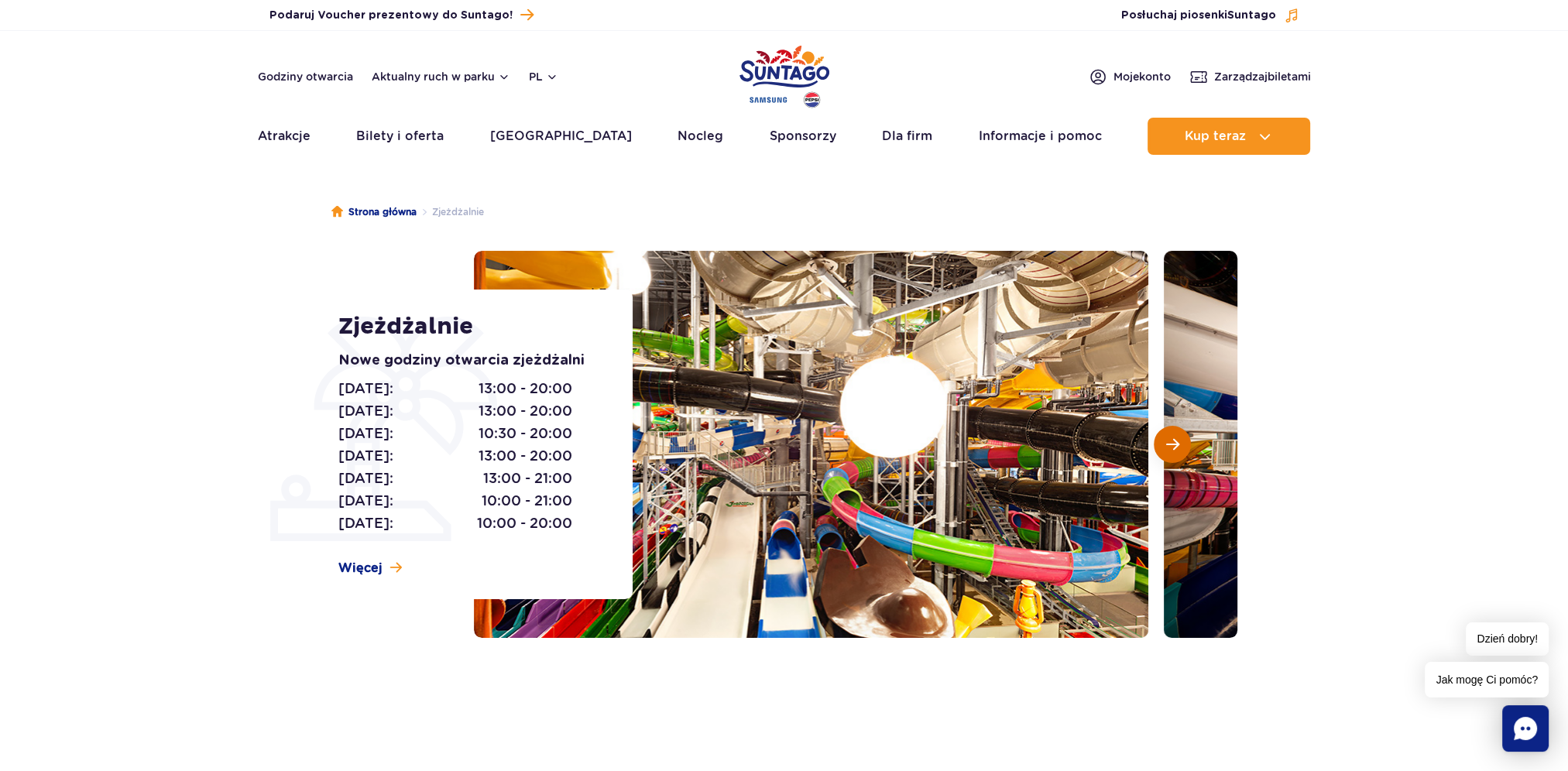
click at [1171, 448] on span "Następny slajd" at bounding box center [1172, 445] width 13 height 14
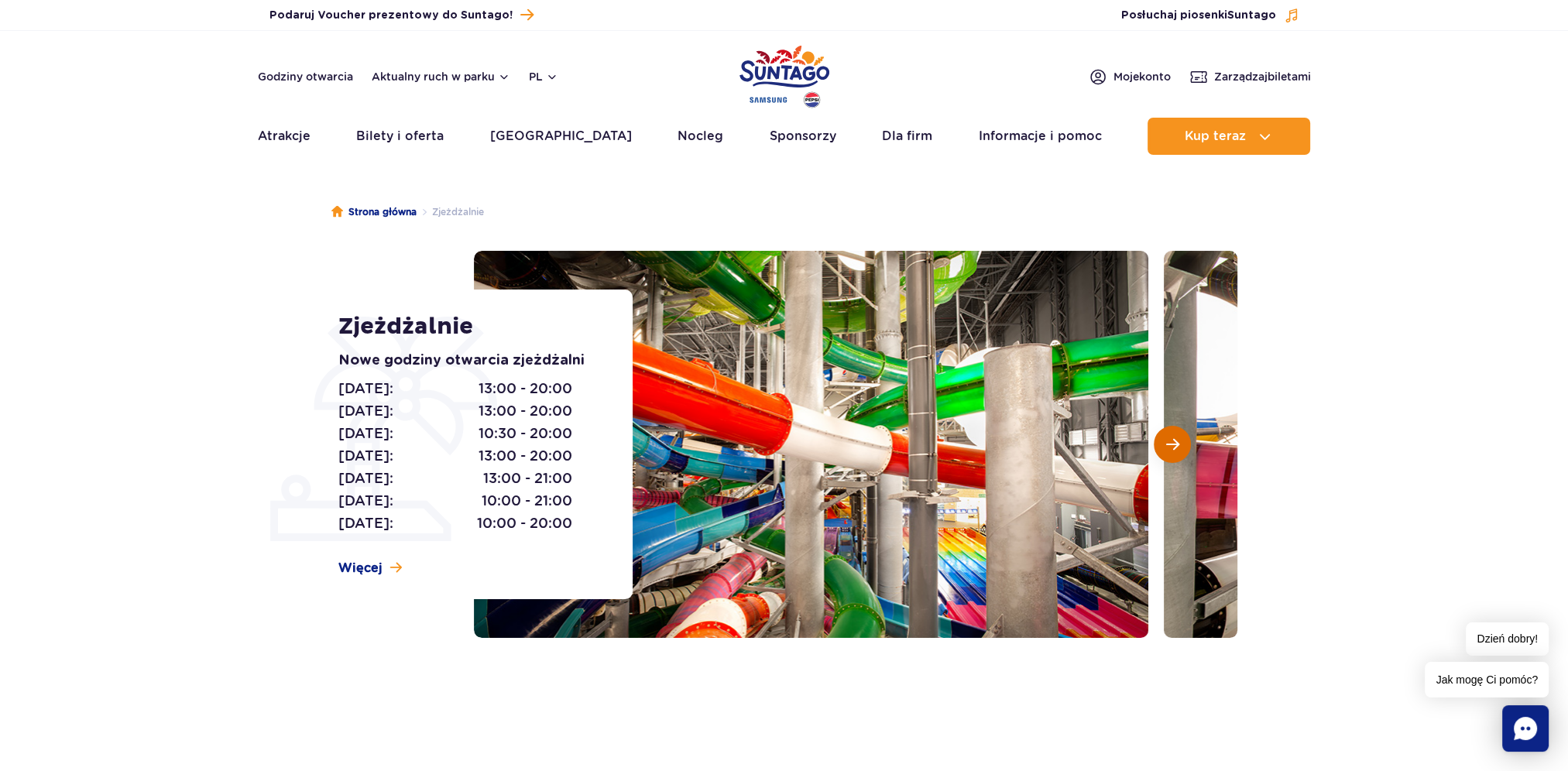
click at [1171, 448] on span "Następny slajd" at bounding box center [1172, 445] width 13 height 14
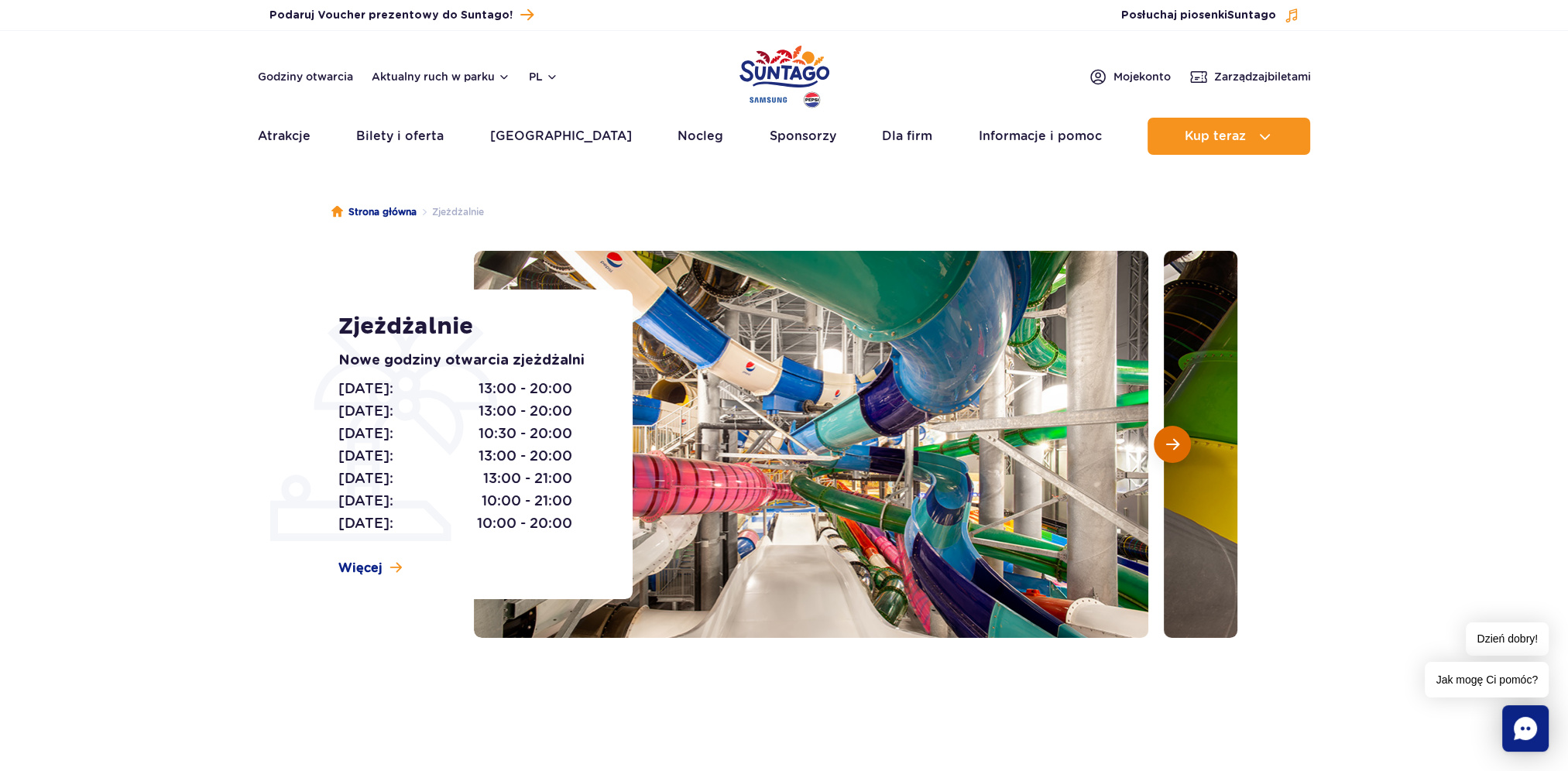
click at [1171, 448] on span "Następny slajd" at bounding box center [1172, 445] width 13 height 14
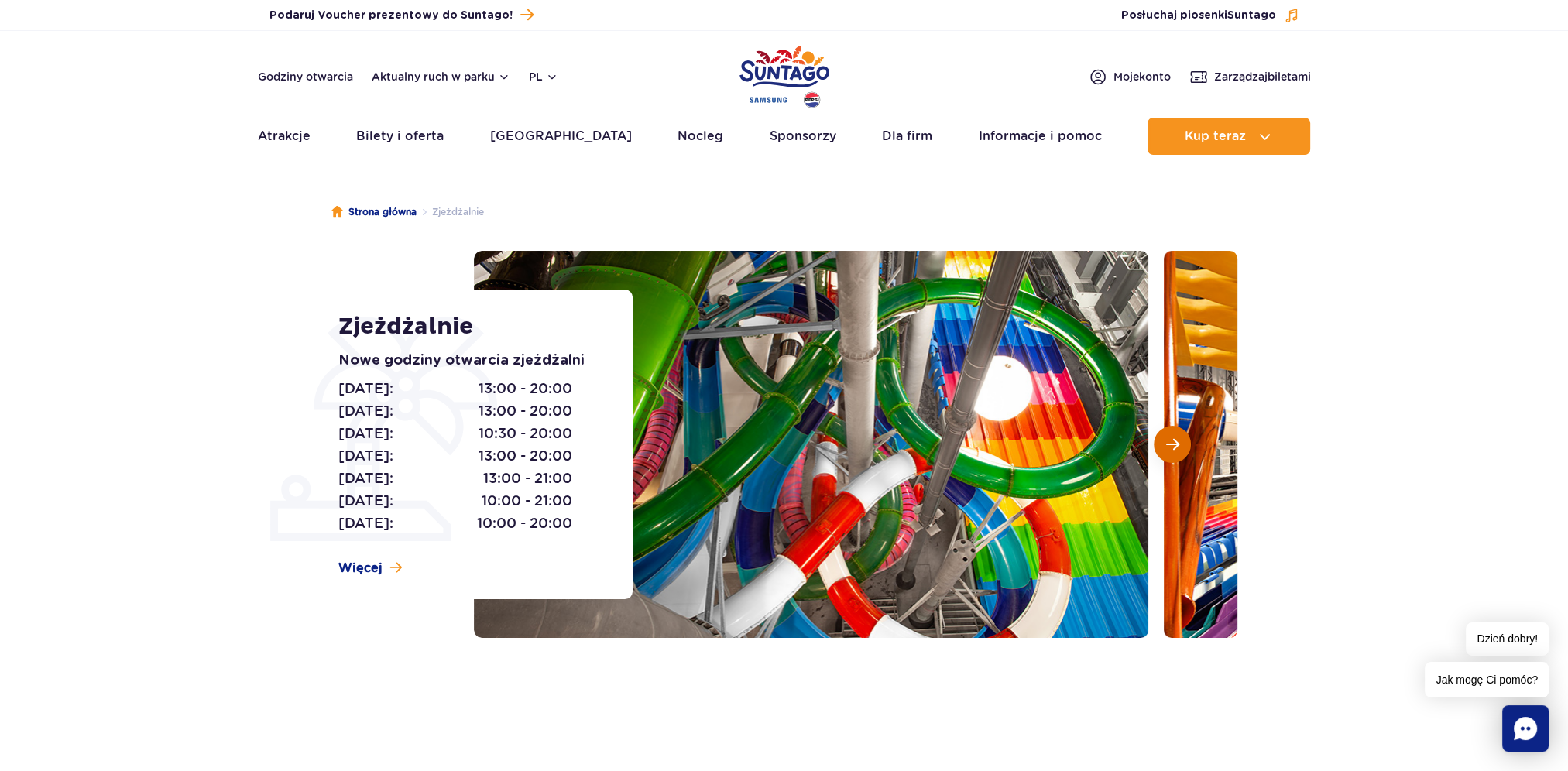
click at [1171, 448] on span "Następny slajd" at bounding box center [1172, 445] width 13 height 14
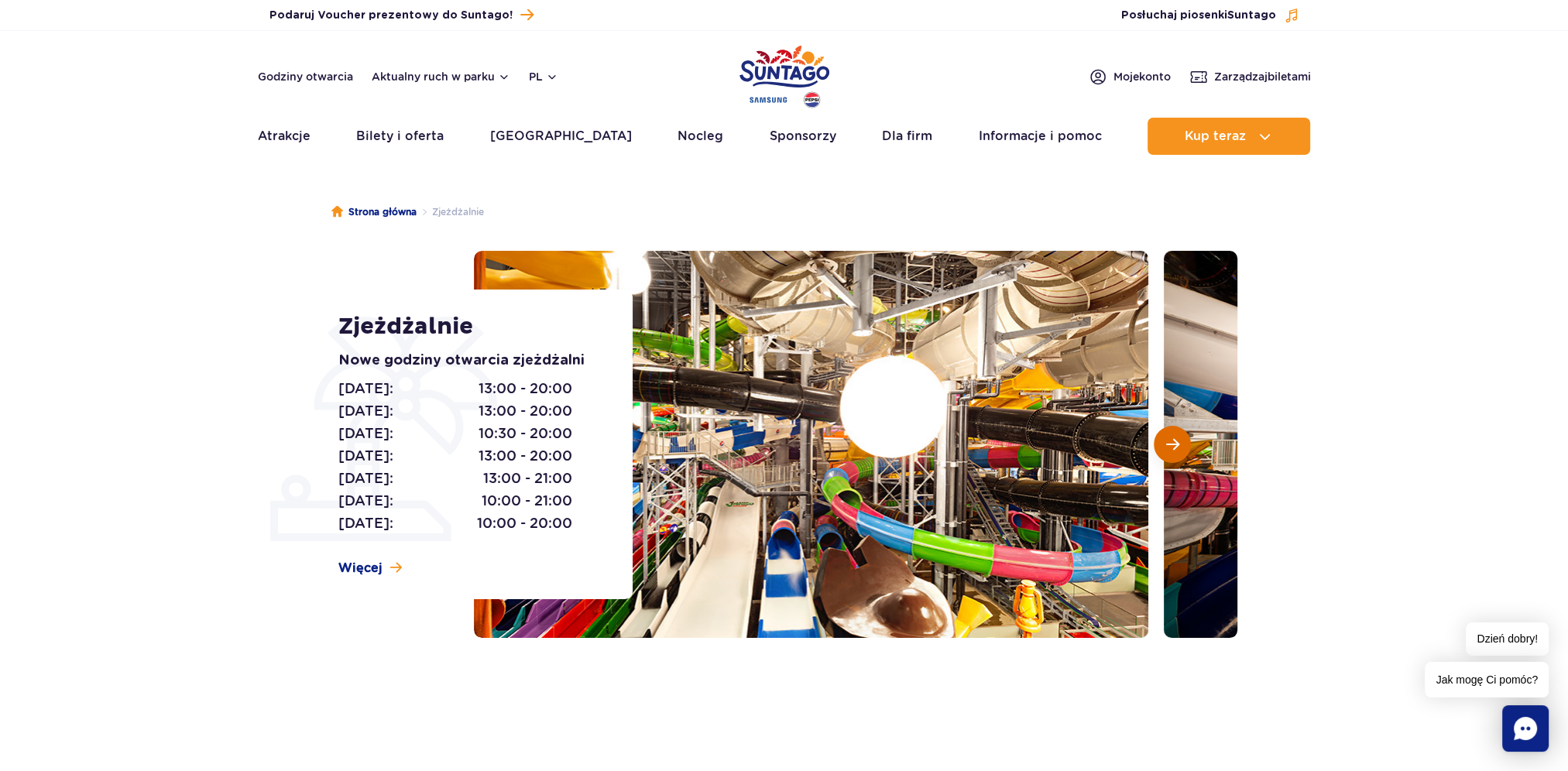
click at [1171, 448] on span "Następny slajd" at bounding box center [1172, 445] width 13 height 14
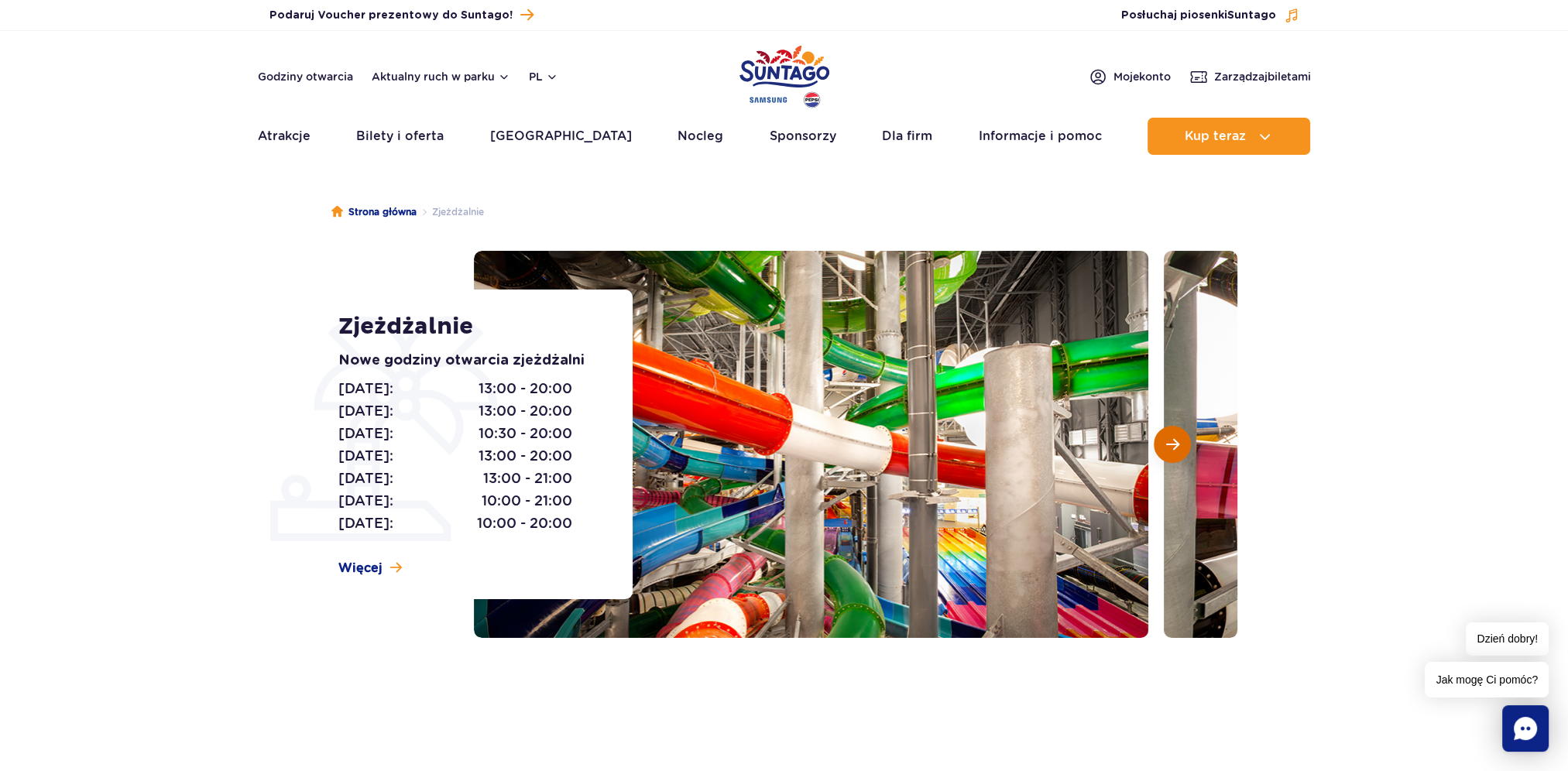
click at [1171, 448] on span "Następny slajd" at bounding box center [1172, 445] width 13 height 14
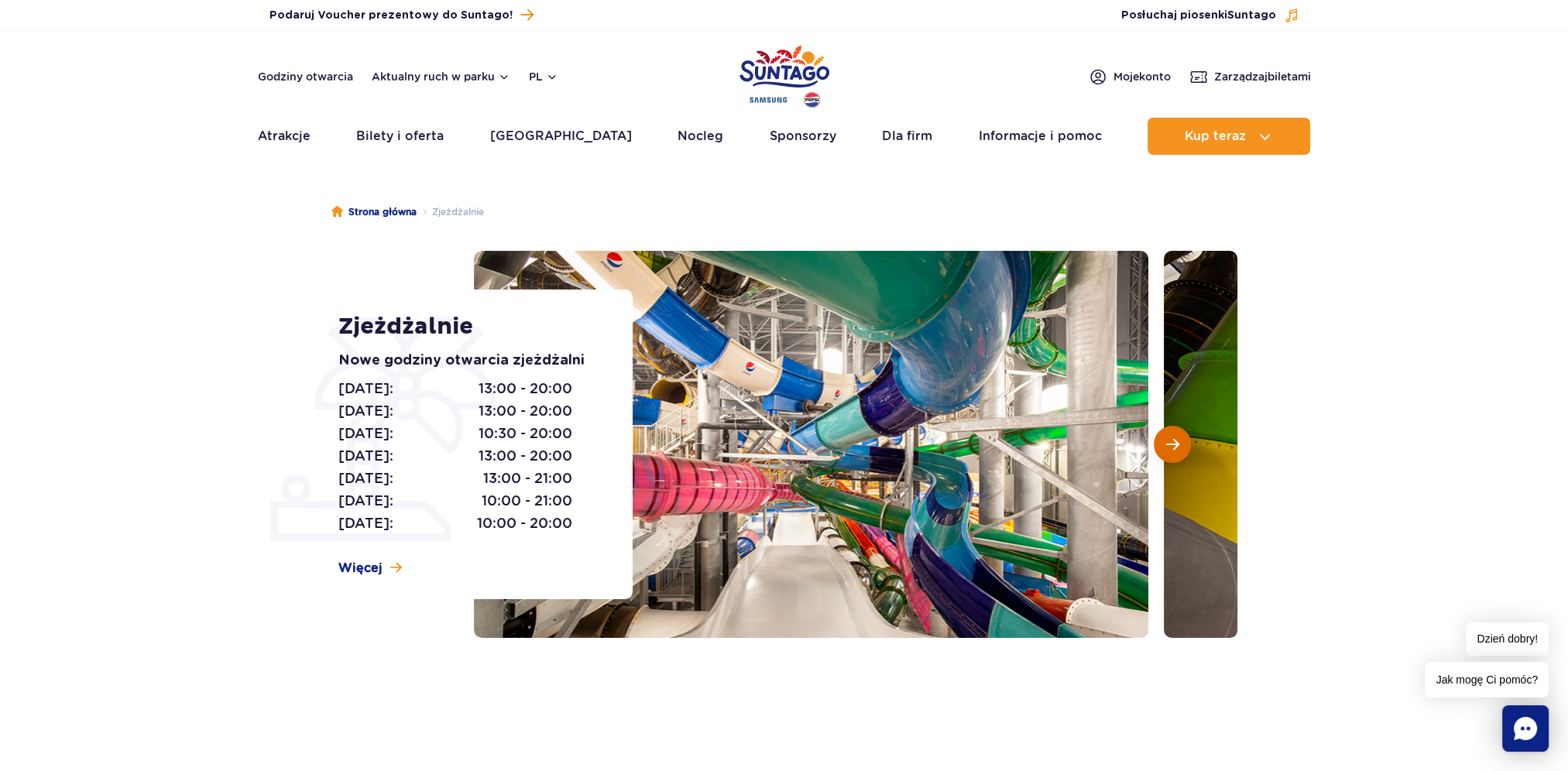
click at [1171, 448] on span "Następny slajd" at bounding box center [1172, 445] width 13 height 14
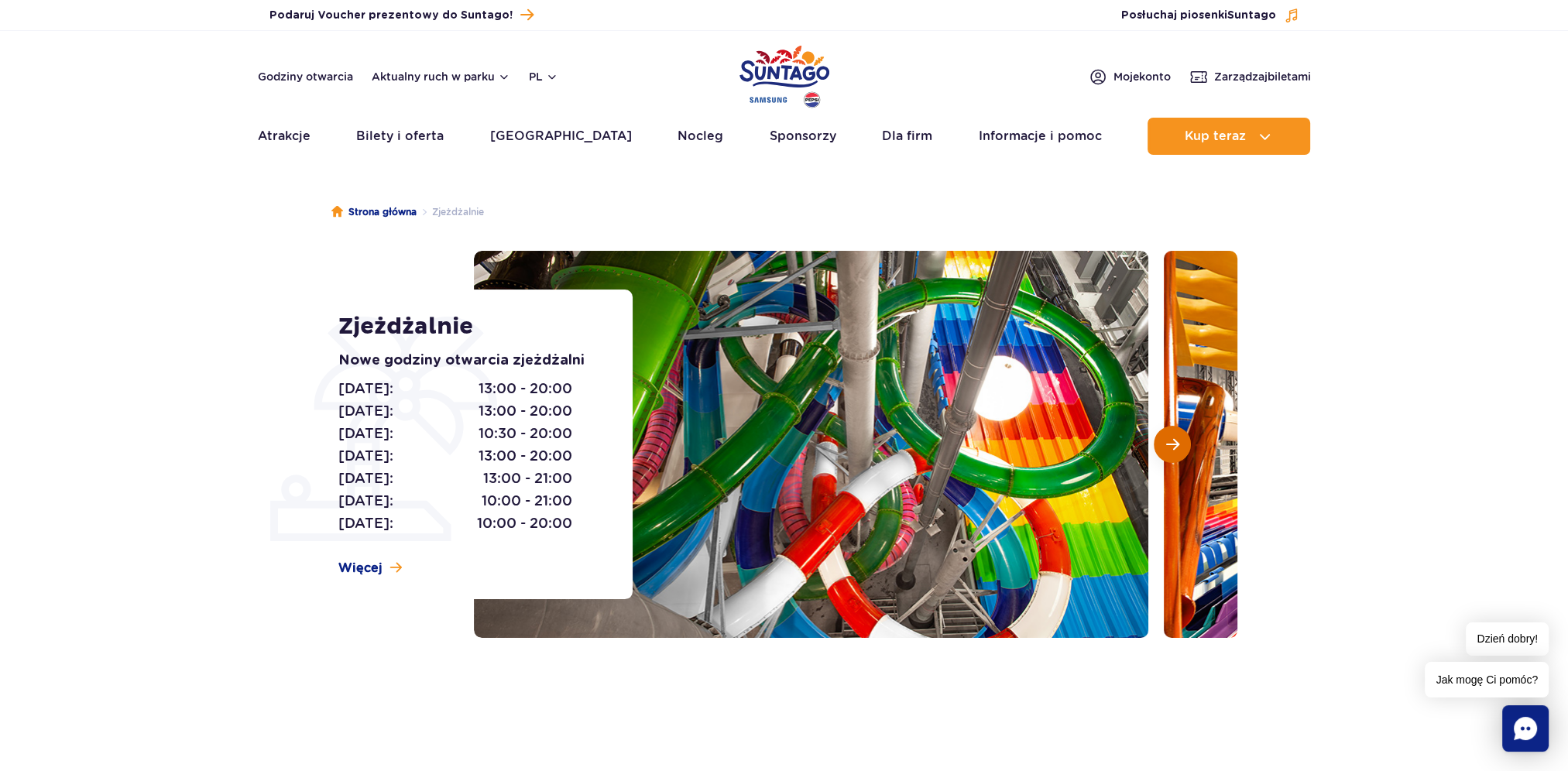
click at [1171, 448] on span "Następny slajd" at bounding box center [1172, 445] width 13 height 14
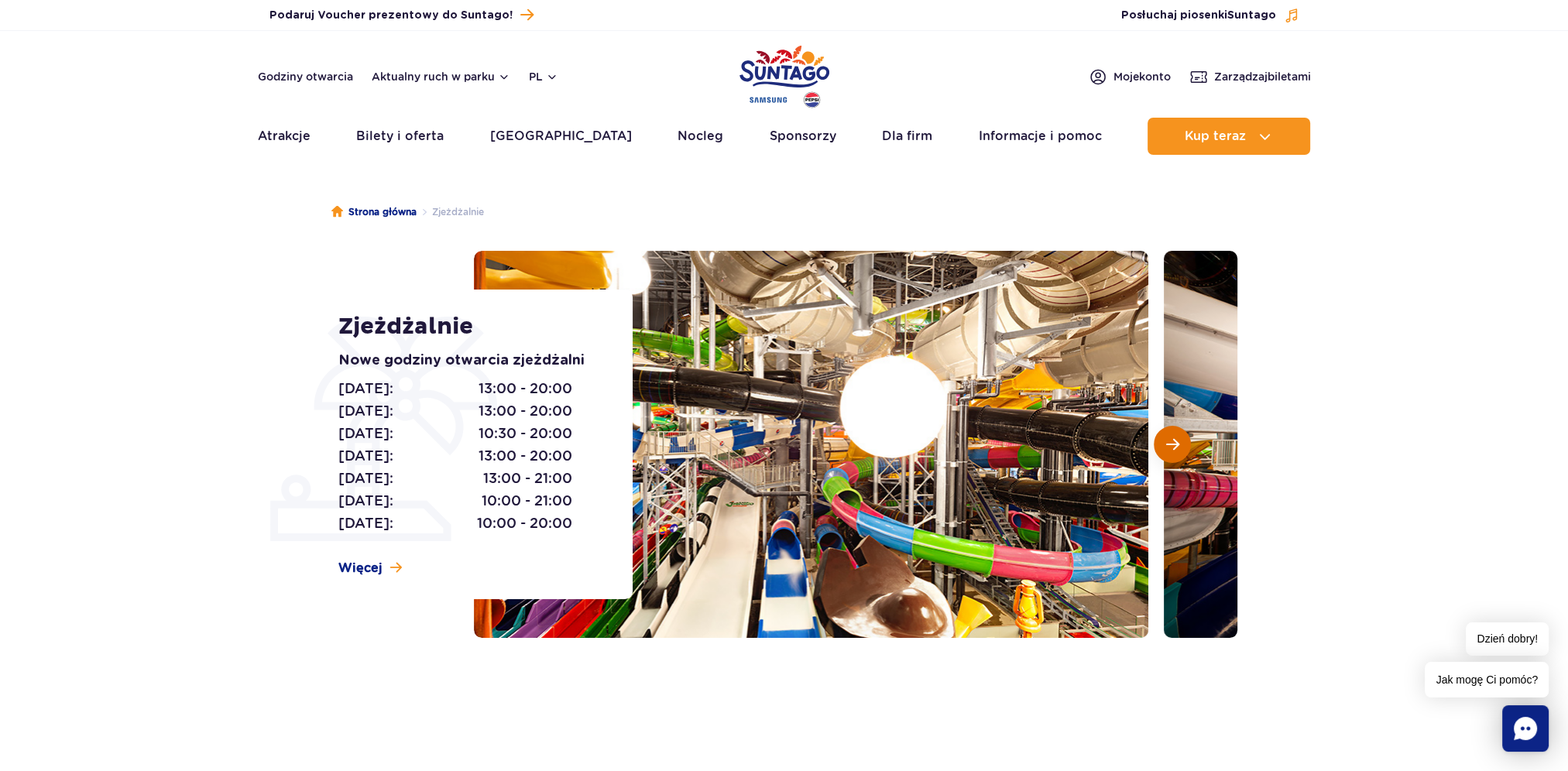
click at [1171, 448] on span "Następny slajd" at bounding box center [1172, 445] width 13 height 14
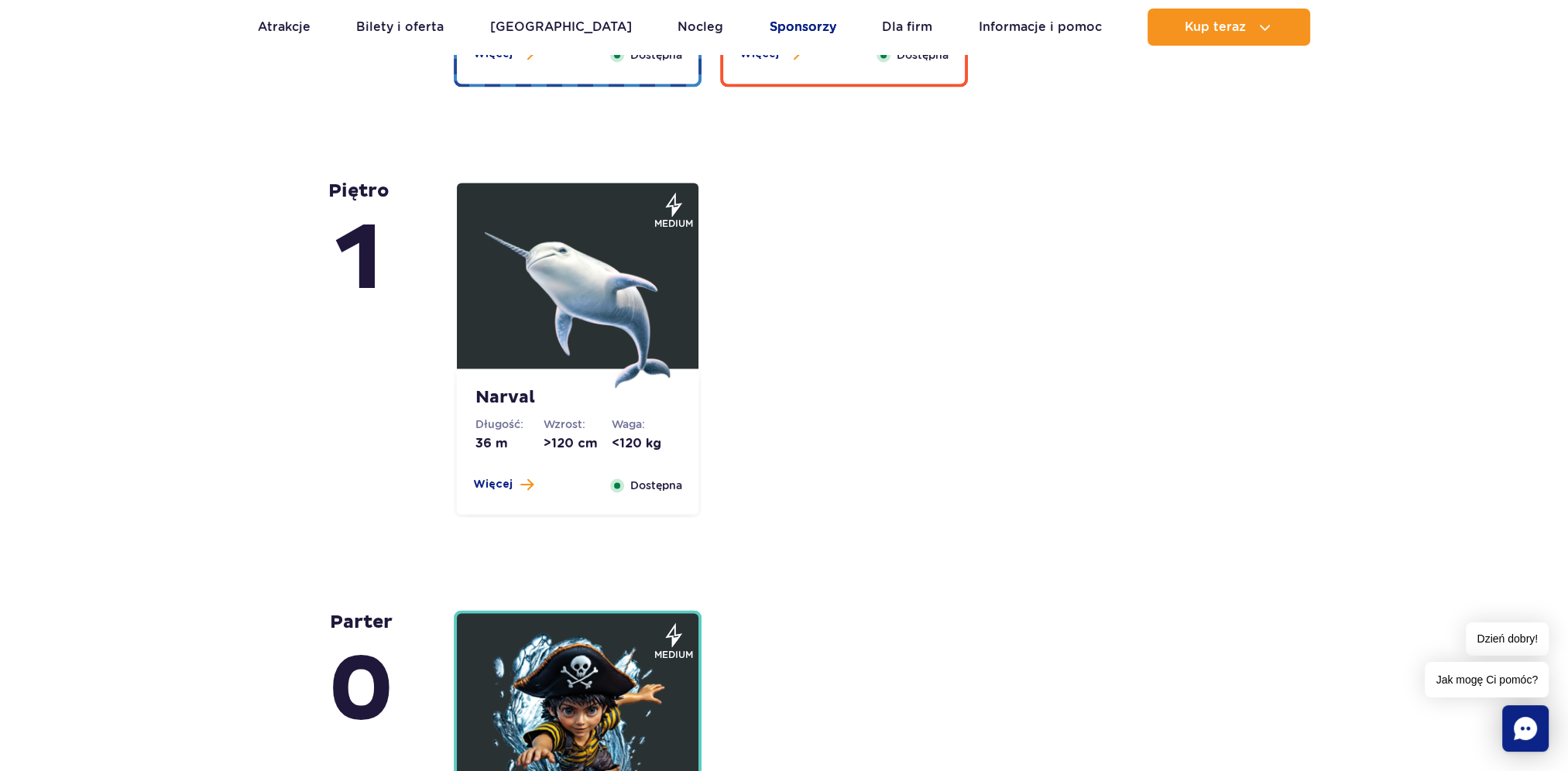
scroll to position [3176, 0]
